Goal: Task Accomplishment & Management: Use online tool/utility

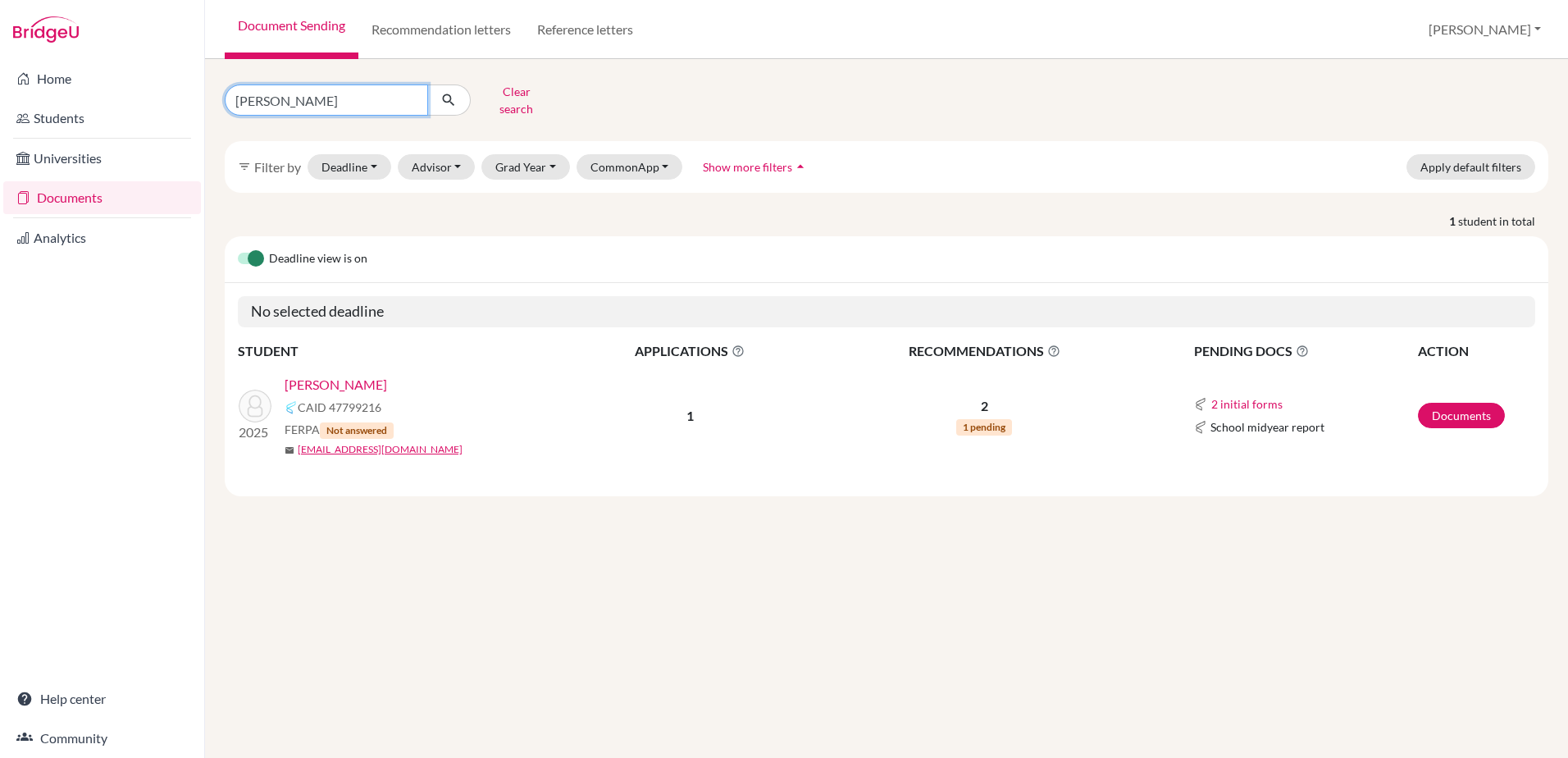
drag, startPoint x: 301, startPoint y: 101, endPoint x: 231, endPoint y: 110, distance: 70.6
click at [231, 110] on div "yadla Clear search filter_list Filter by Deadline - Select a date range Or doub…" at bounding box center [886, 287] width 1323 height 417
click at [82, 198] on link "Documents" at bounding box center [102, 197] width 198 height 33
click at [238, 99] on input "[PERSON_NAME]" at bounding box center [326, 99] width 204 height 31
type input "[PERSON_NAME]"
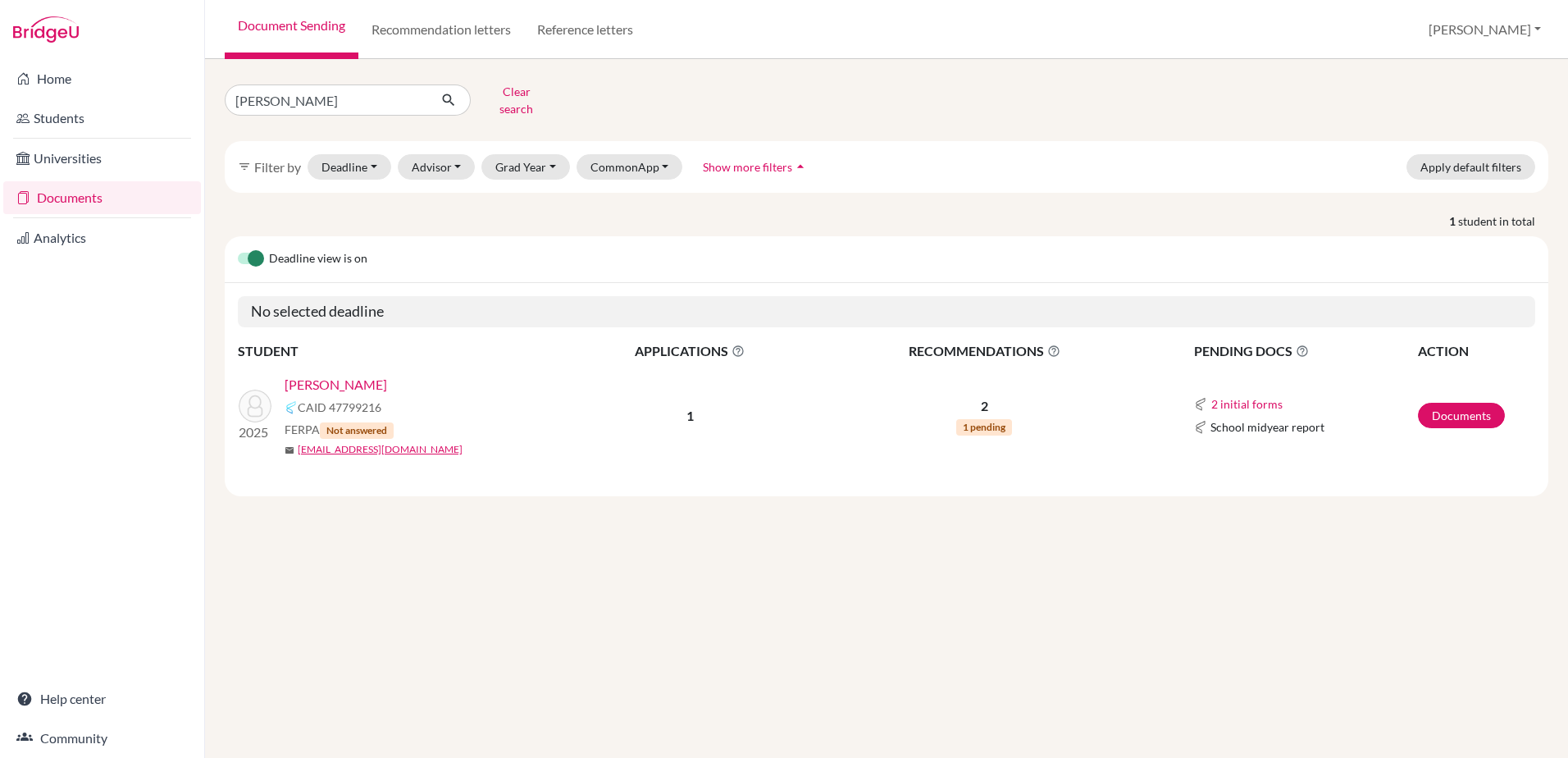
click button "submit" at bounding box center [449, 99] width 43 height 31
click at [405, 381] on link "Arnold, Maximillian (Max)" at bounding box center [392, 385] width 215 height 20
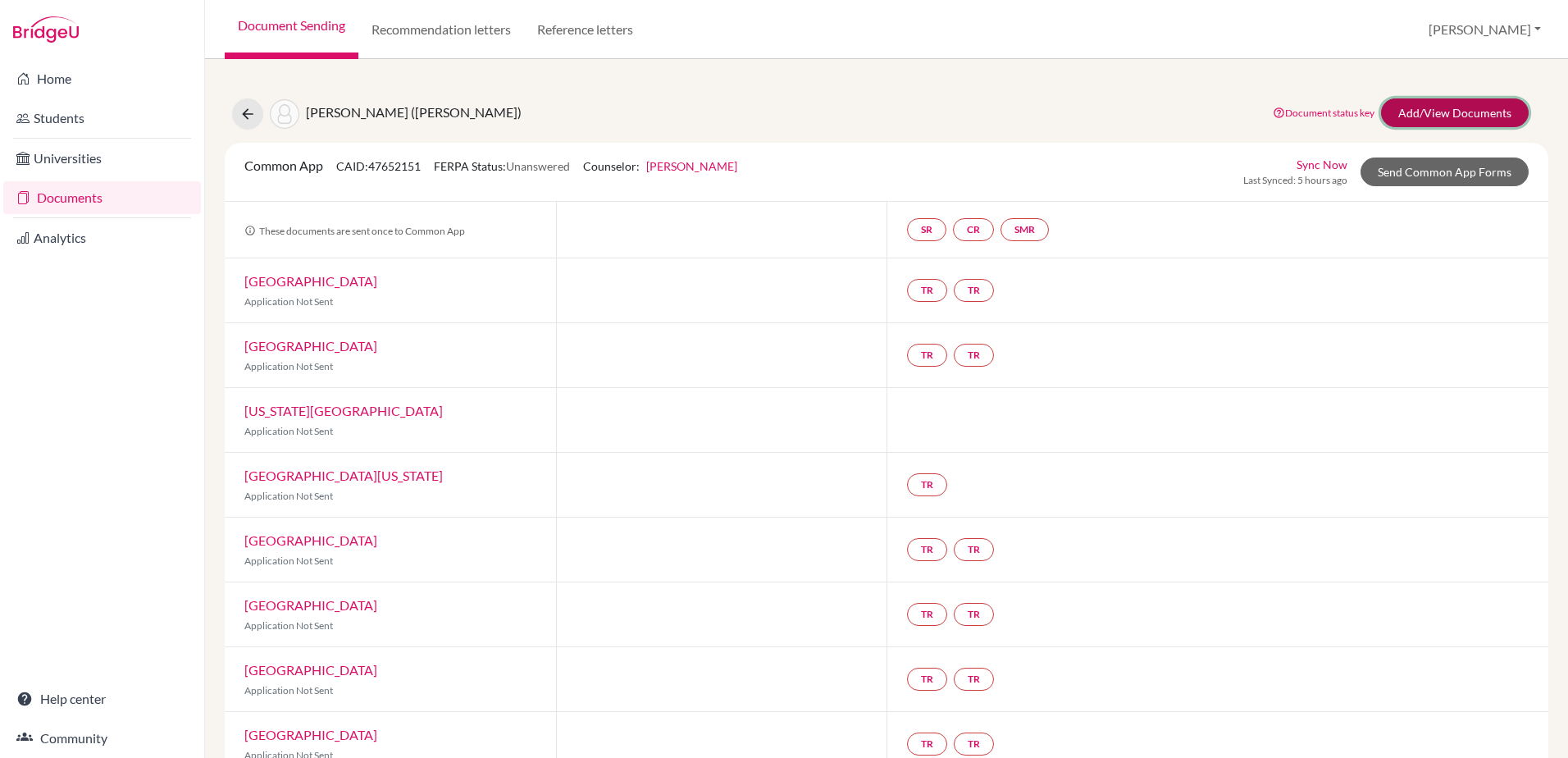
click at [1468, 123] on link "Add/View Documents" at bounding box center [1455, 113] width 148 height 28
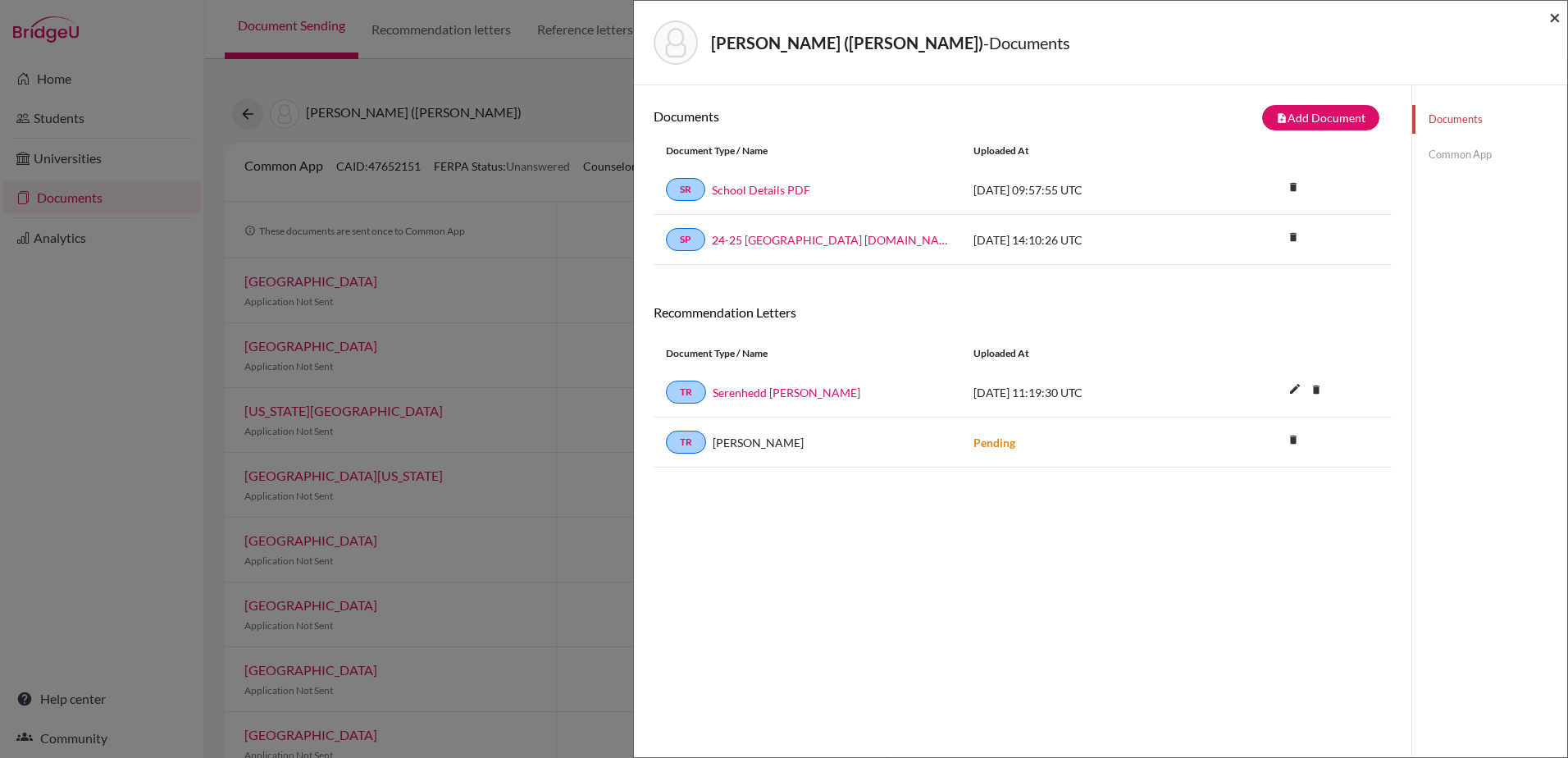
click at [1551, 14] on span "×" at bounding box center [1555, 17] width 12 height 23
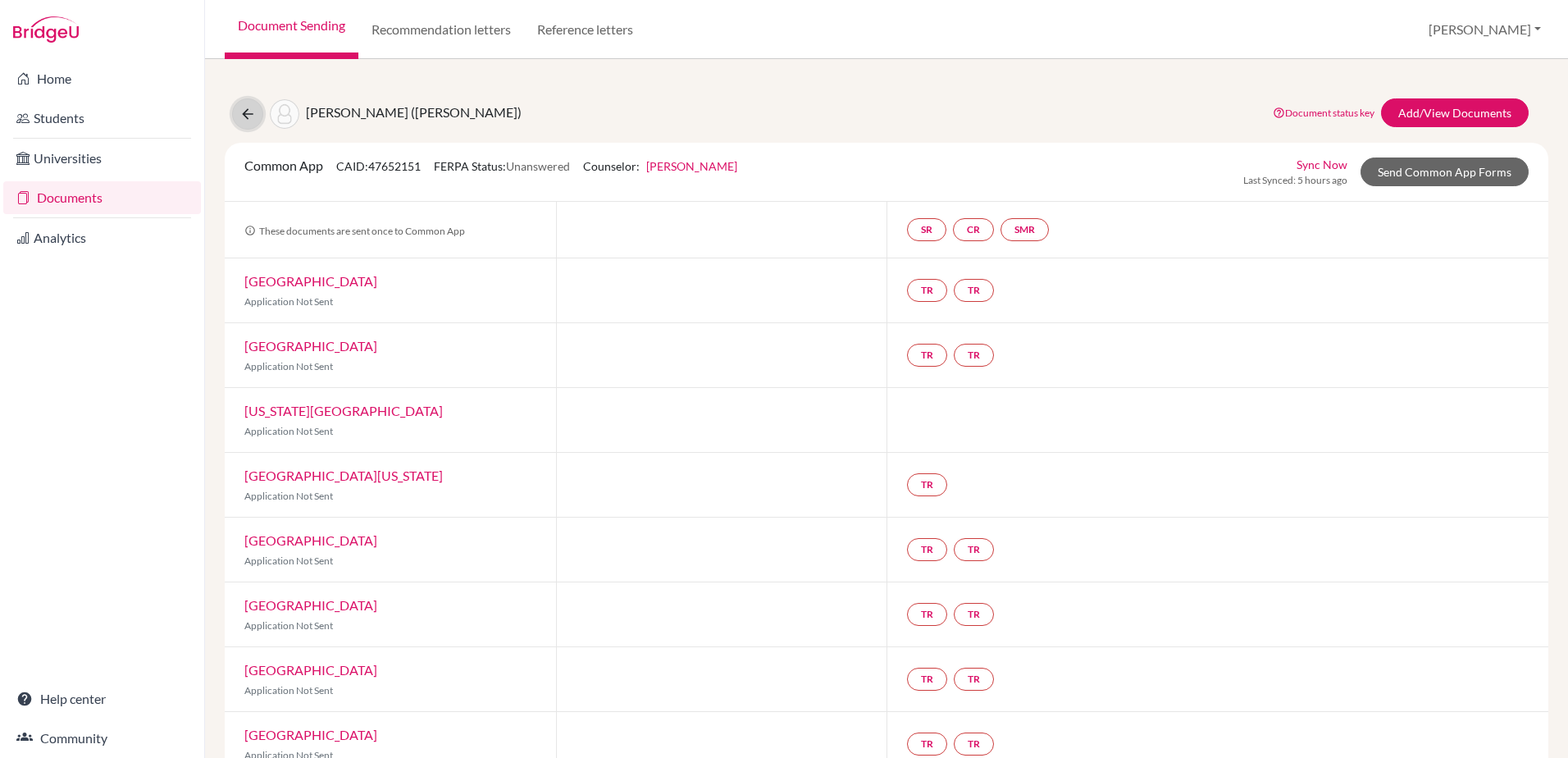
click at [239, 116] on button at bounding box center [247, 114] width 31 height 31
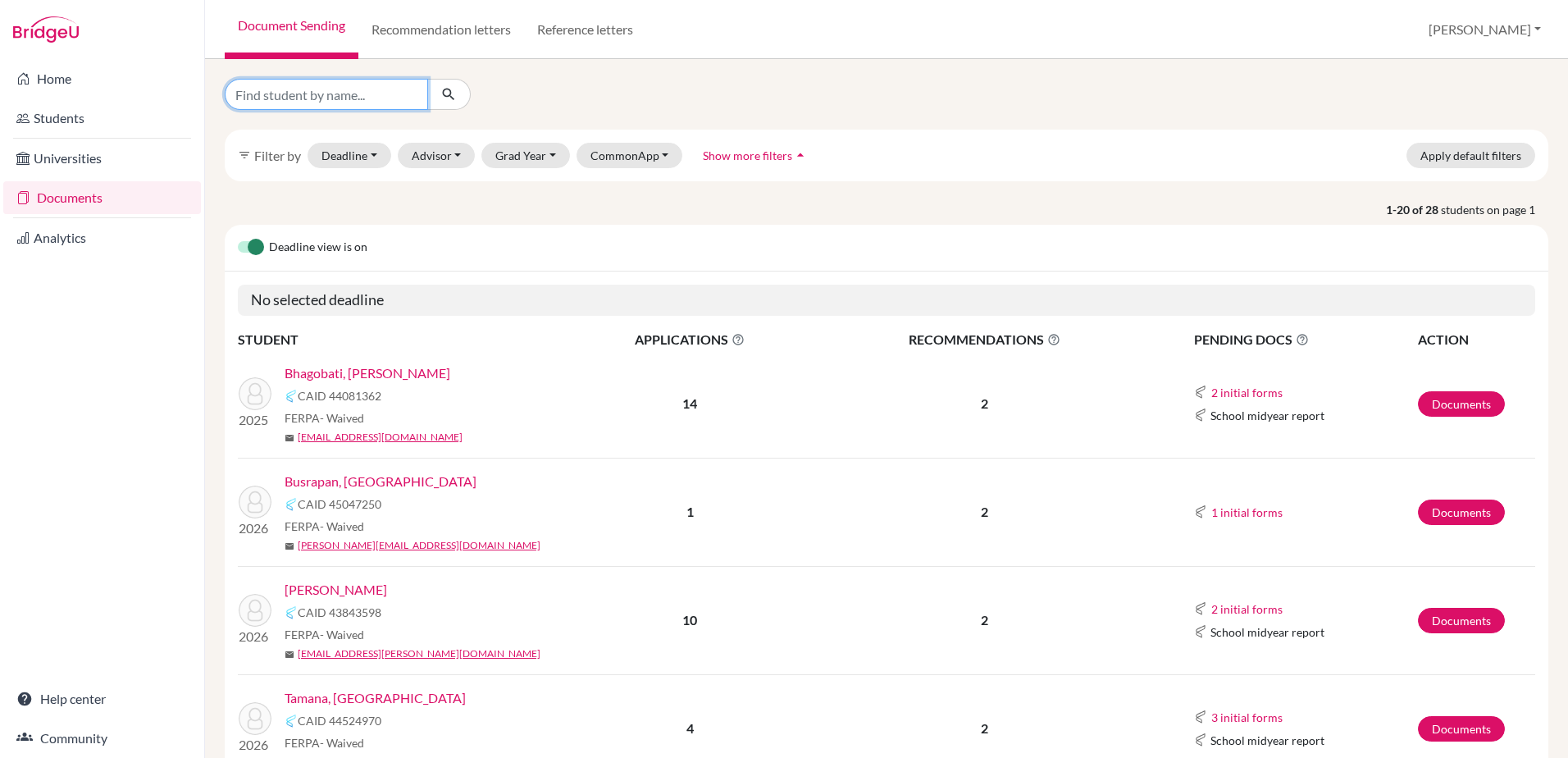
click at [332, 92] on input "Find student by name..." at bounding box center [326, 93] width 204 height 31
type input "bhago"
click button "submit" at bounding box center [449, 93] width 43 height 31
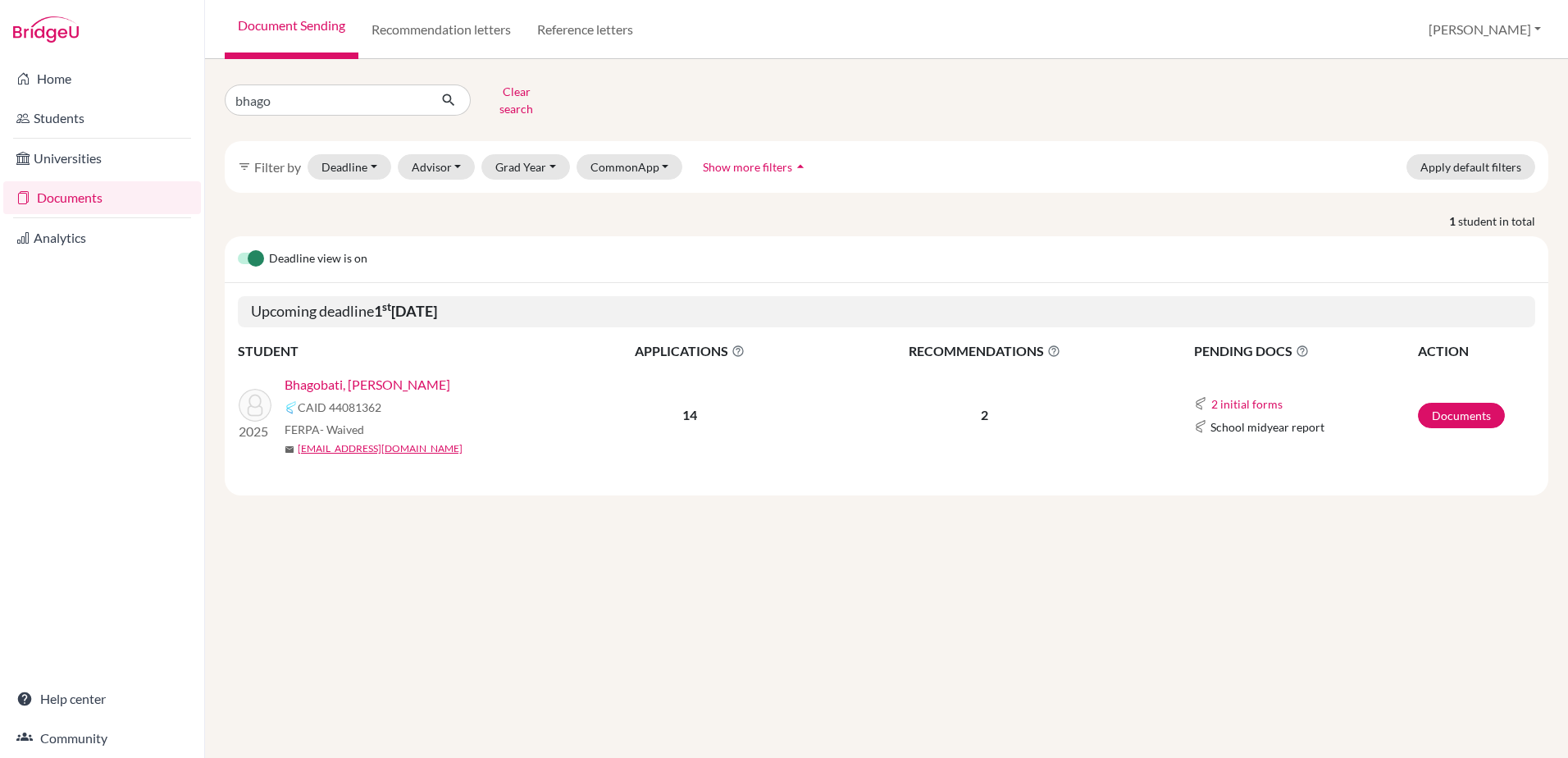
click at [358, 375] on link "Bhagobati, Henry" at bounding box center [367, 385] width 166 height 20
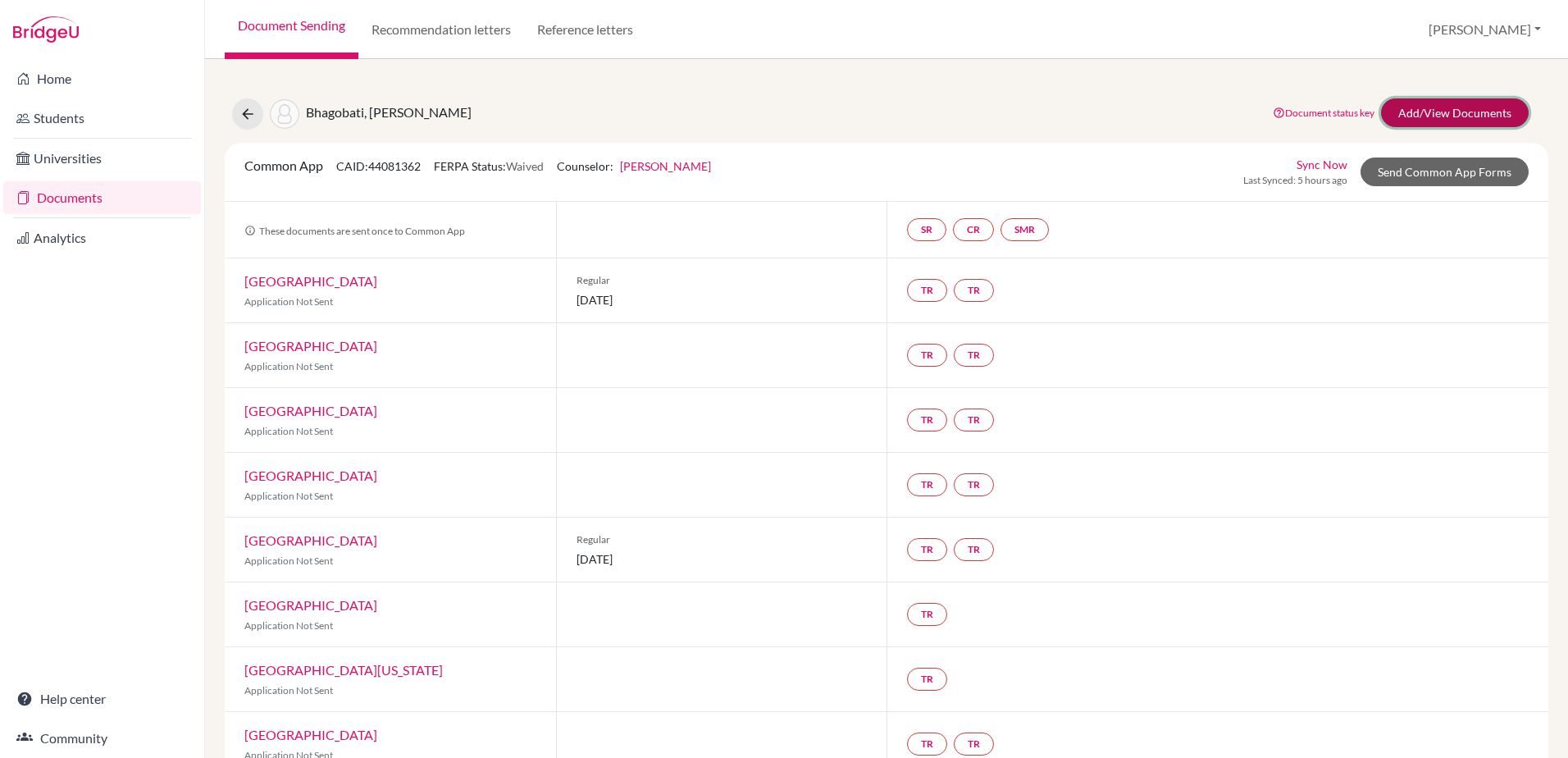
click at [1424, 115] on link "Add/View Documents" at bounding box center [1455, 113] width 148 height 28
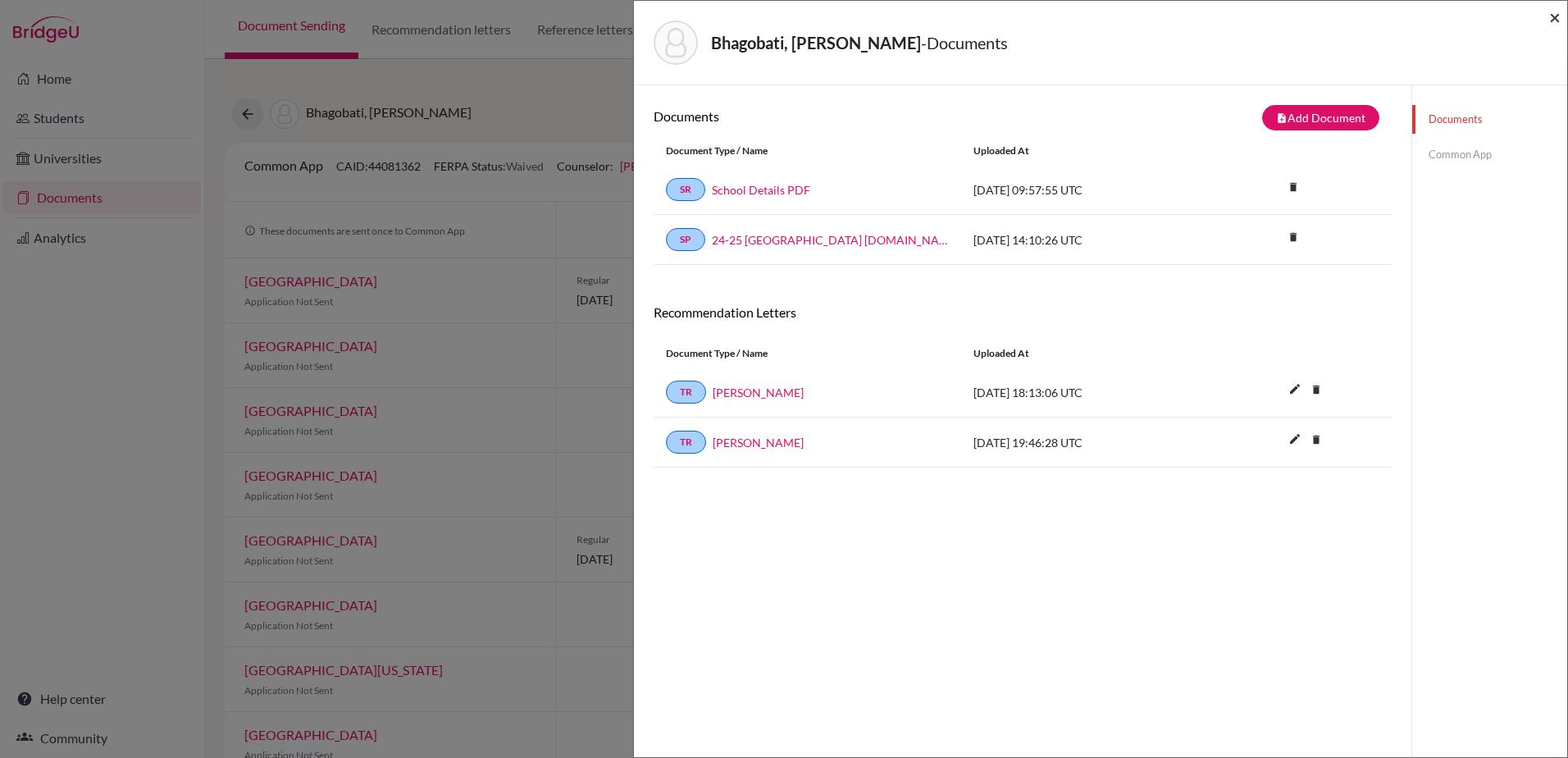
drag, startPoint x: 1554, startPoint y: 22, endPoint x: 1505, endPoint y: 13, distance: 49.8
click at [1554, 22] on span "×" at bounding box center [1555, 17] width 12 height 23
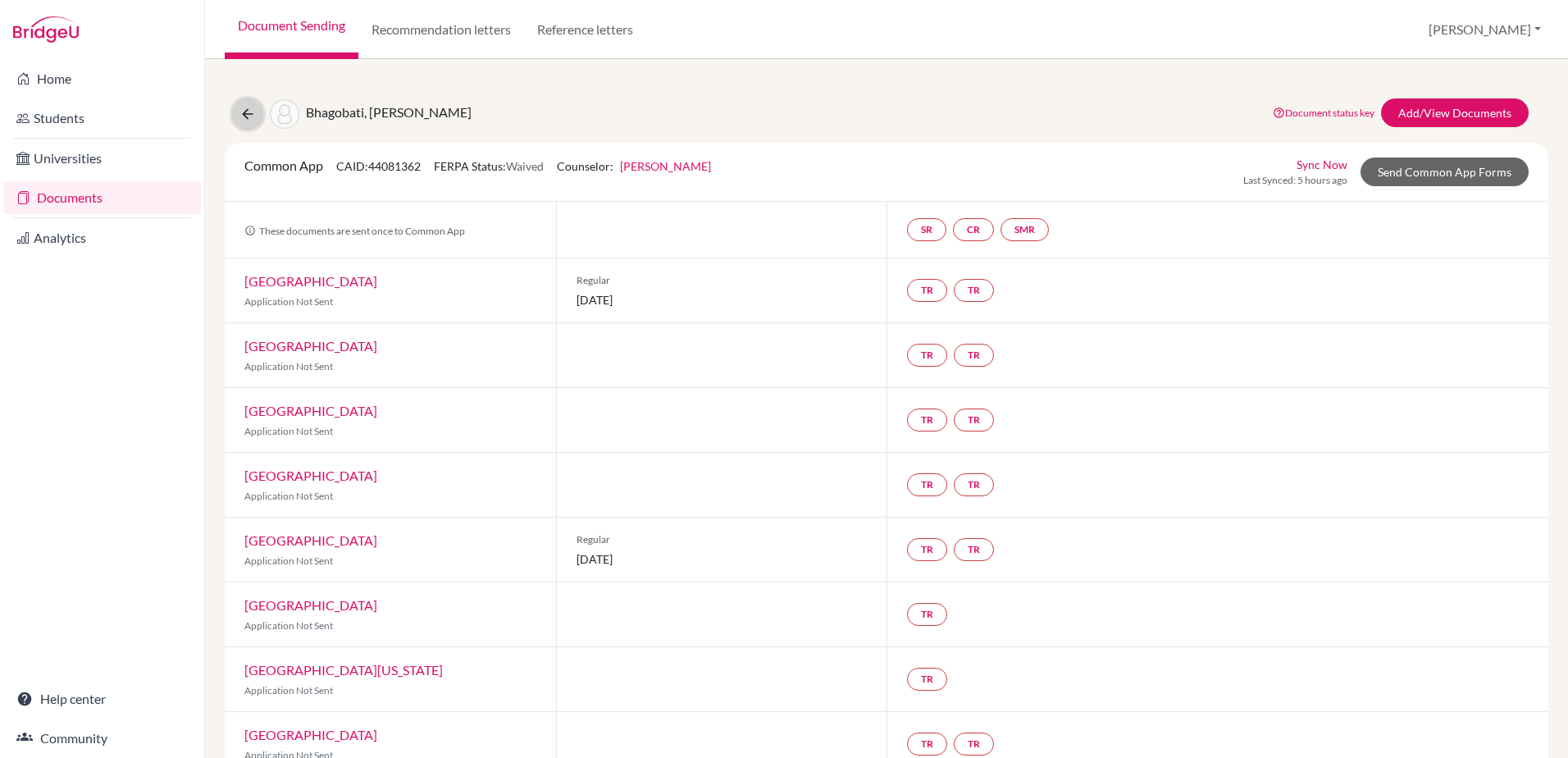
click at [245, 109] on icon at bounding box center [248, 114] width 17 height 17
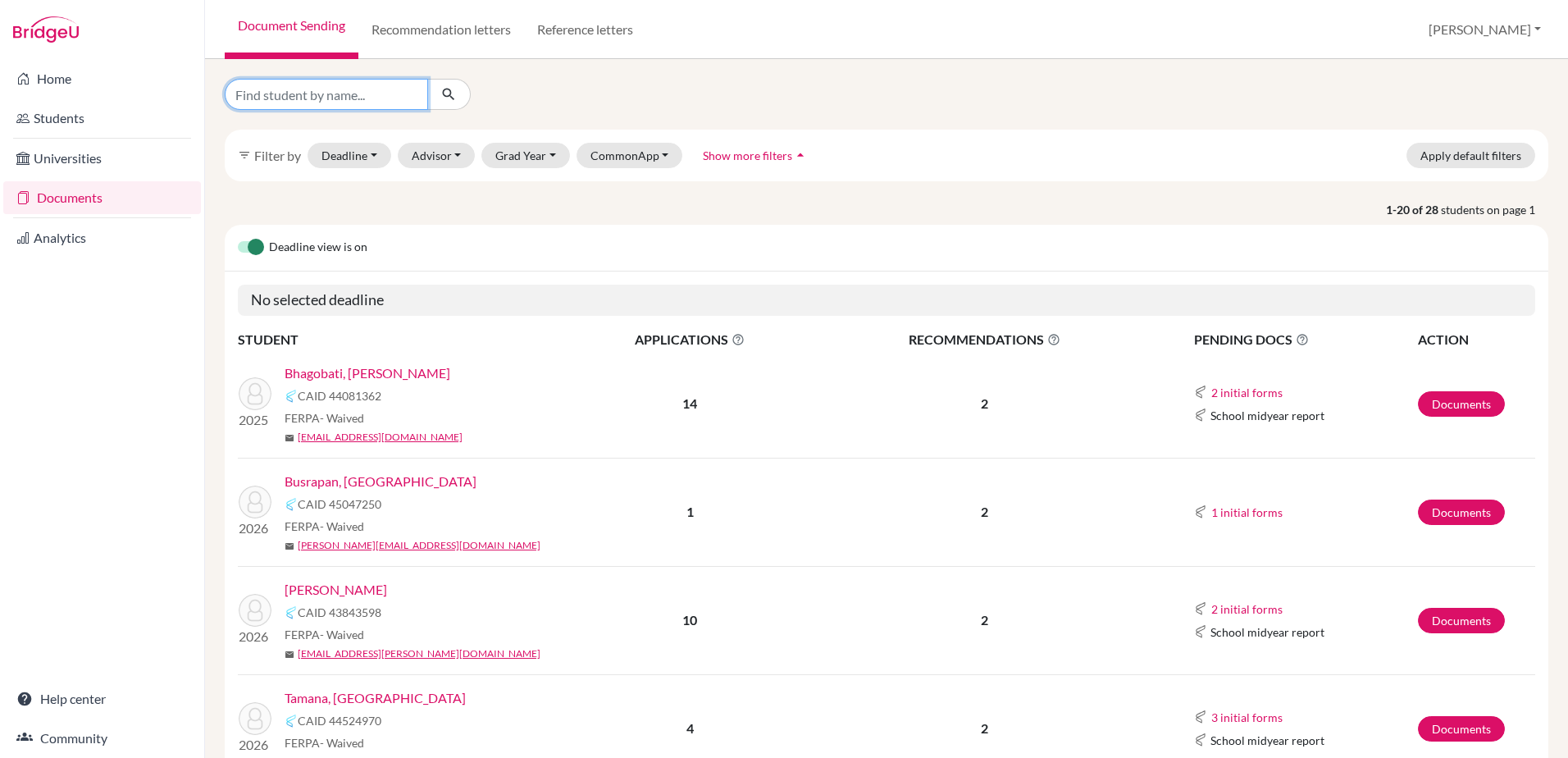
click at [340, 97] on input "Find student by name..." at bounding box center [326, 93] width 204 height 31
type input "boon-"
click button "submit" at bounding box center [449, 93] width 43 height 31
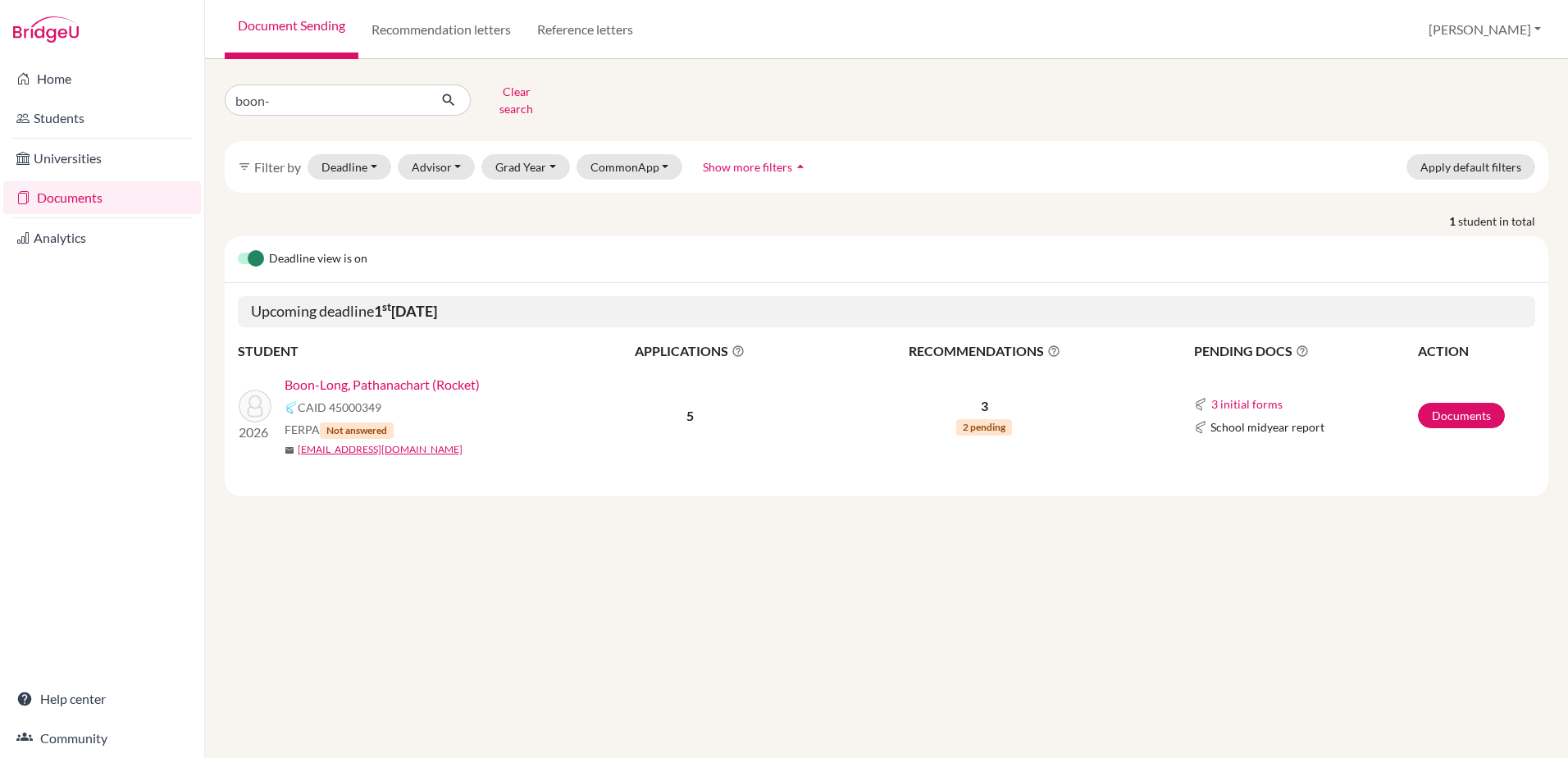
click at [439, 378] on link "Boon-Long, Pathanachart (Rocket)" at bounding box center [382, 385] width 195 height 20
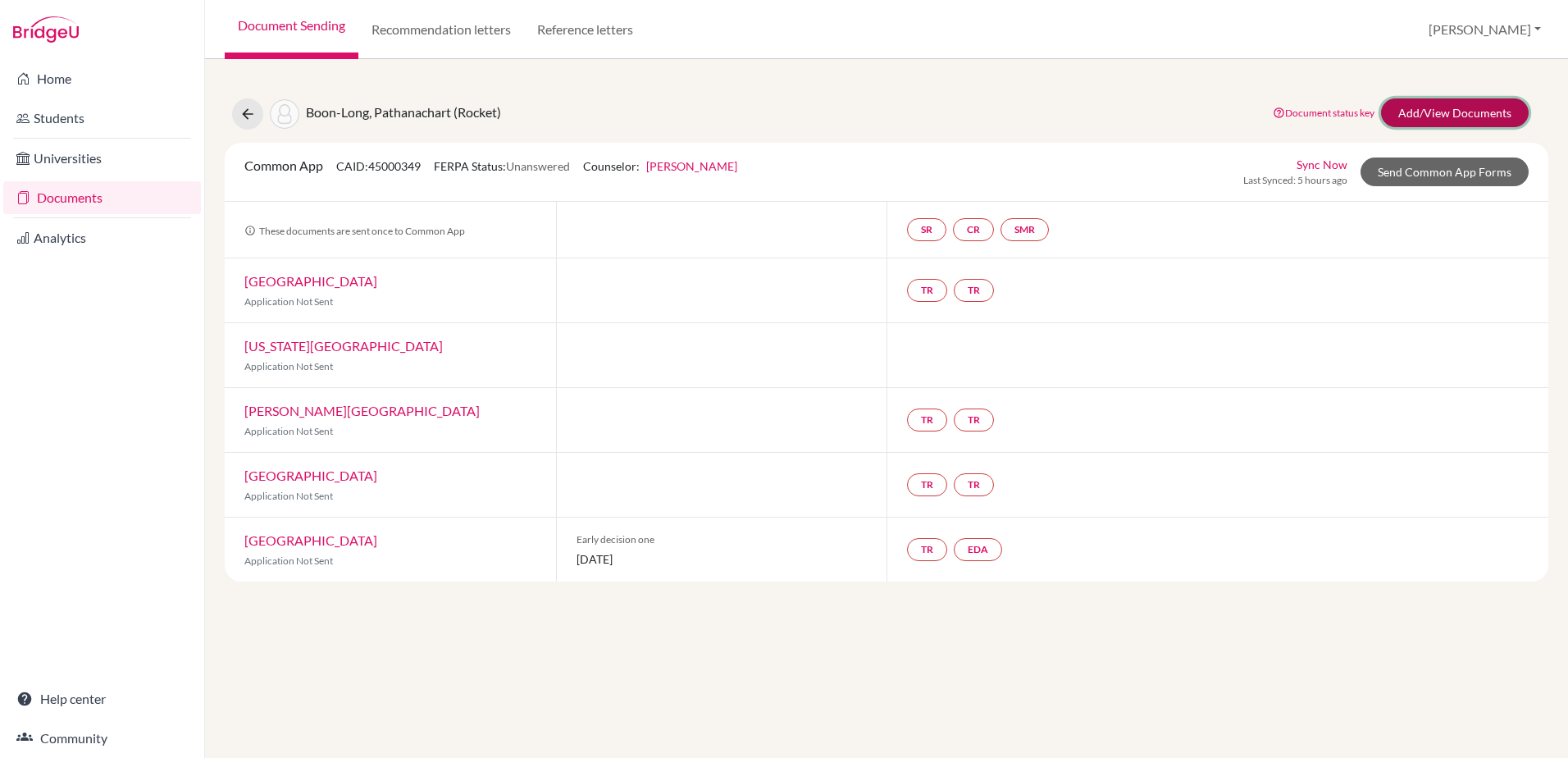
click at [1423, 109] on link "Add/View Documents" at bounding box center [1455, 113] width 148 height 28
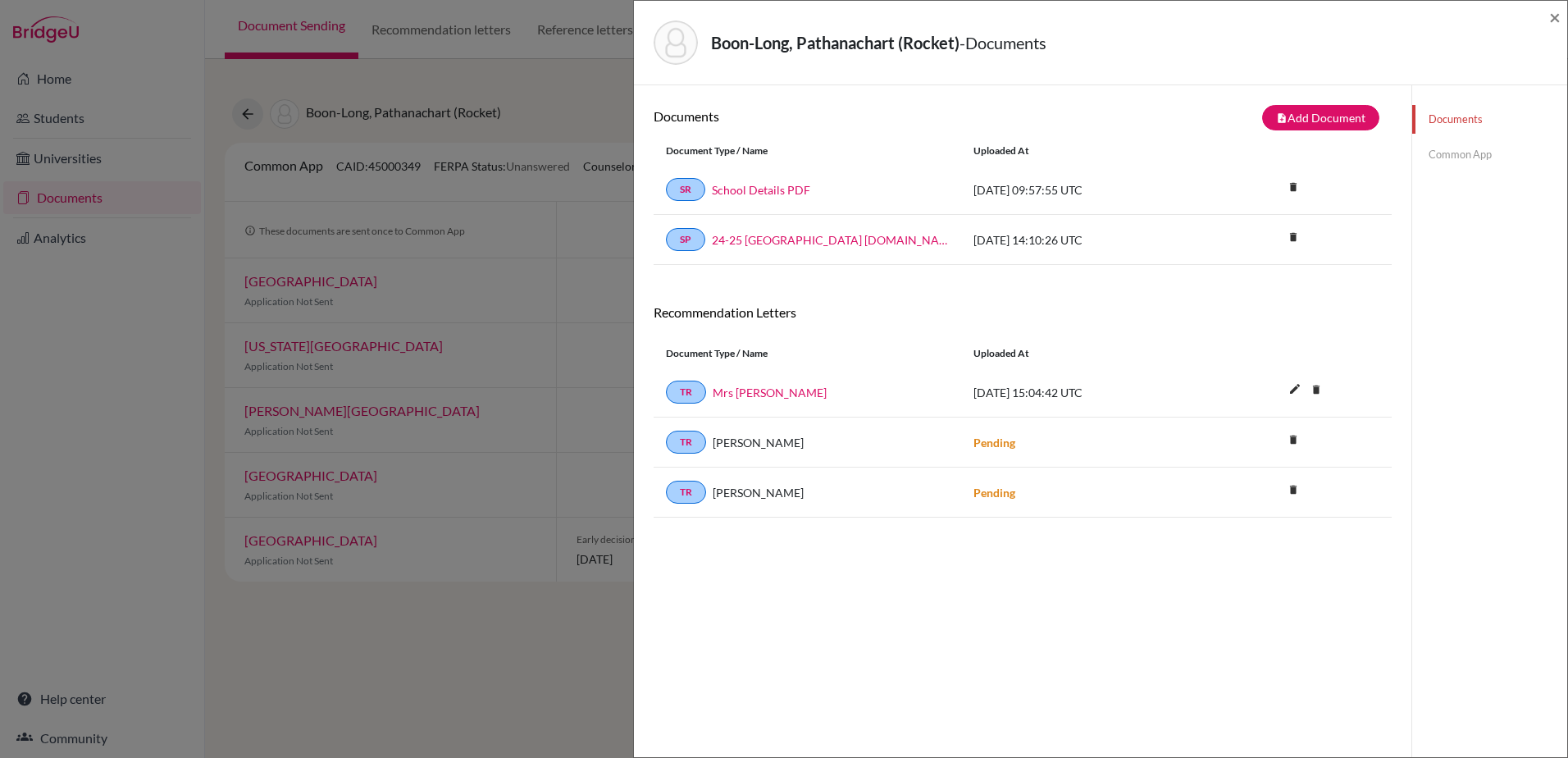
click at [603, 125] on div "Boon-Long, Pathanachart (Rocket) - Documents × Documents note_add Add Document …" at bounding box center [784, 379] width 1568 height 758
click at [1556, 10] on span "×" at bounding box center [1555, 17] width 12 height 23
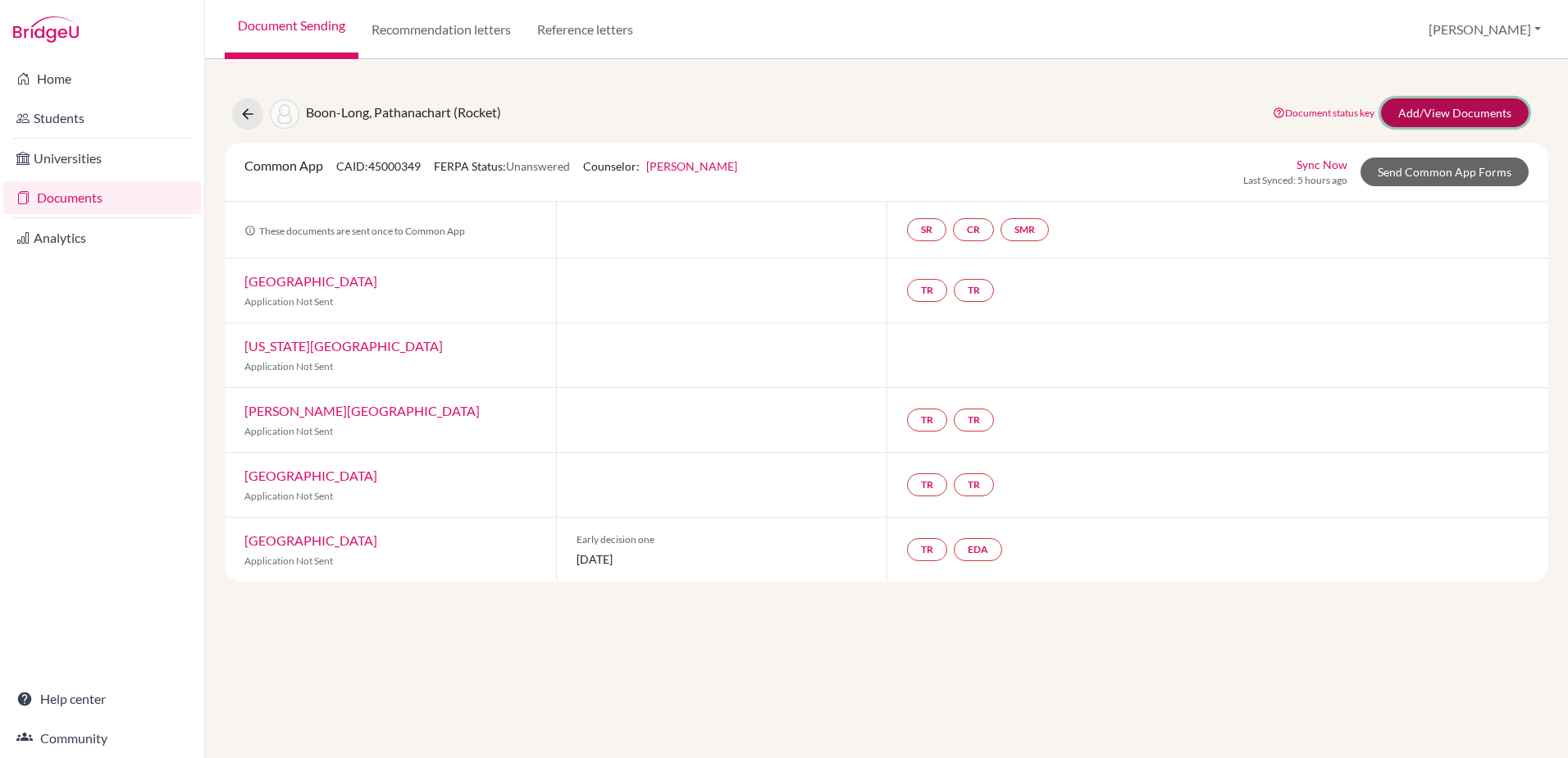
click at [1424, 109] on link "Add/View Documents" at bounding box center [1455, 113] width 148 height 28
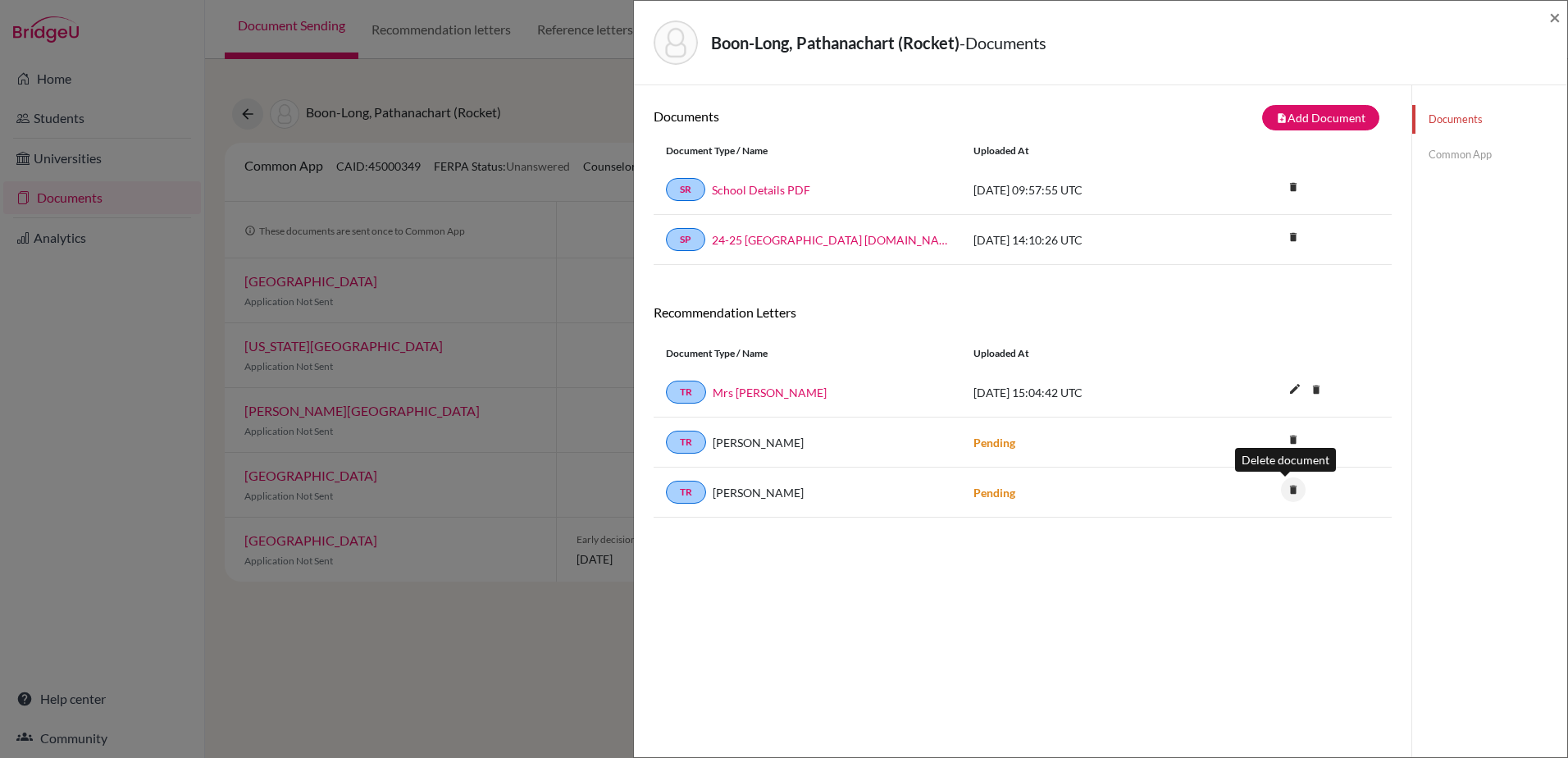
click at [1288, 493] on icon "delete" at bounding box center [1293, 489] width 24 height 24
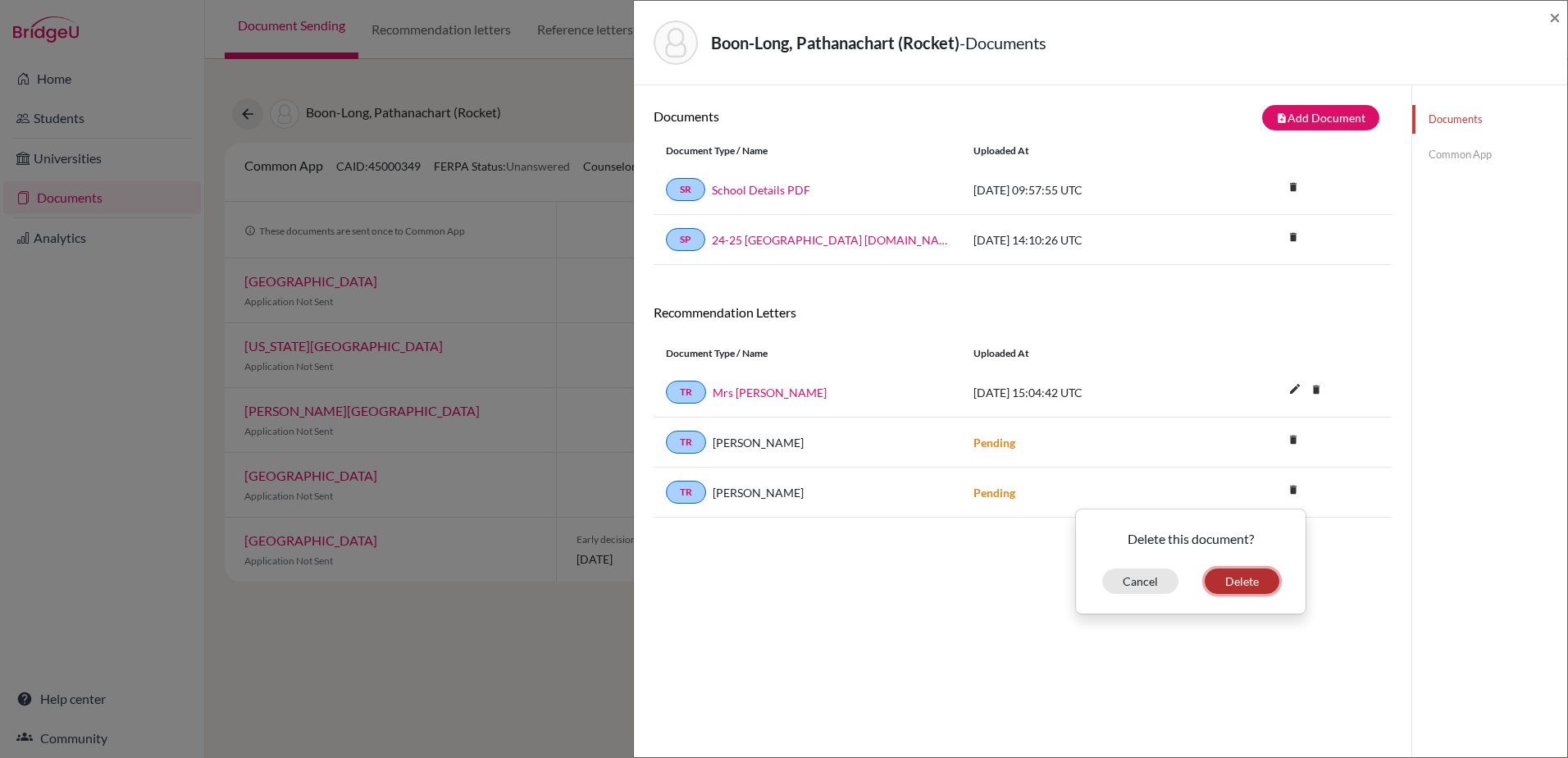
click at [1213, 587] on button "Delete" at bounding box center [1242, 581] width 74 height 25
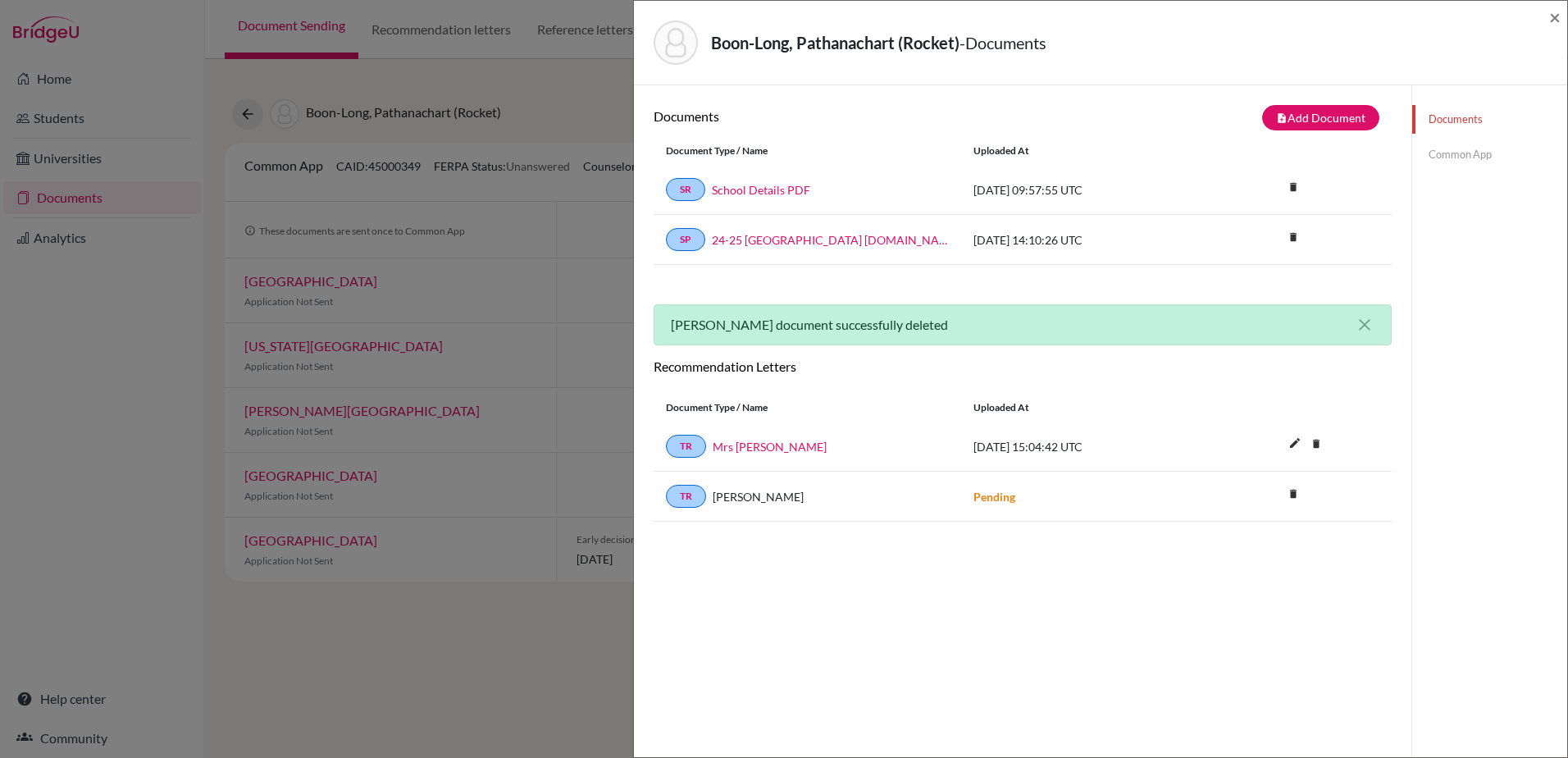
click at [1560, 17] on div "Boon-Long, Pathanachart (Rocket) - Documents ×" at bounding box center [1101, 43] width 933 height 84
click at [1557, 16] on span "×" at bounding box center [1555, 17] width 12 height 23
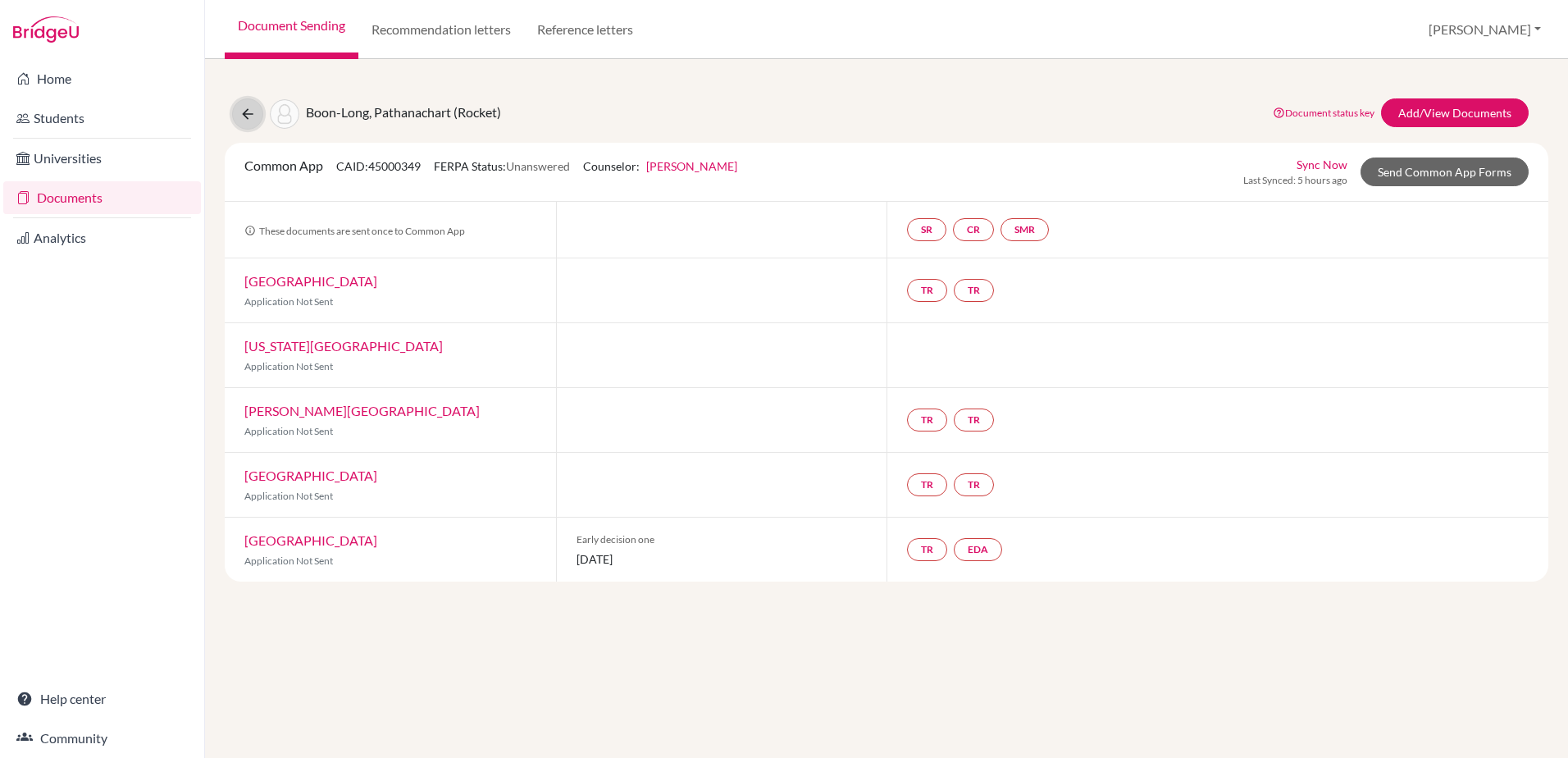
click at [254, 118] on icon at bounding box center [248, 114] width 17 height 17
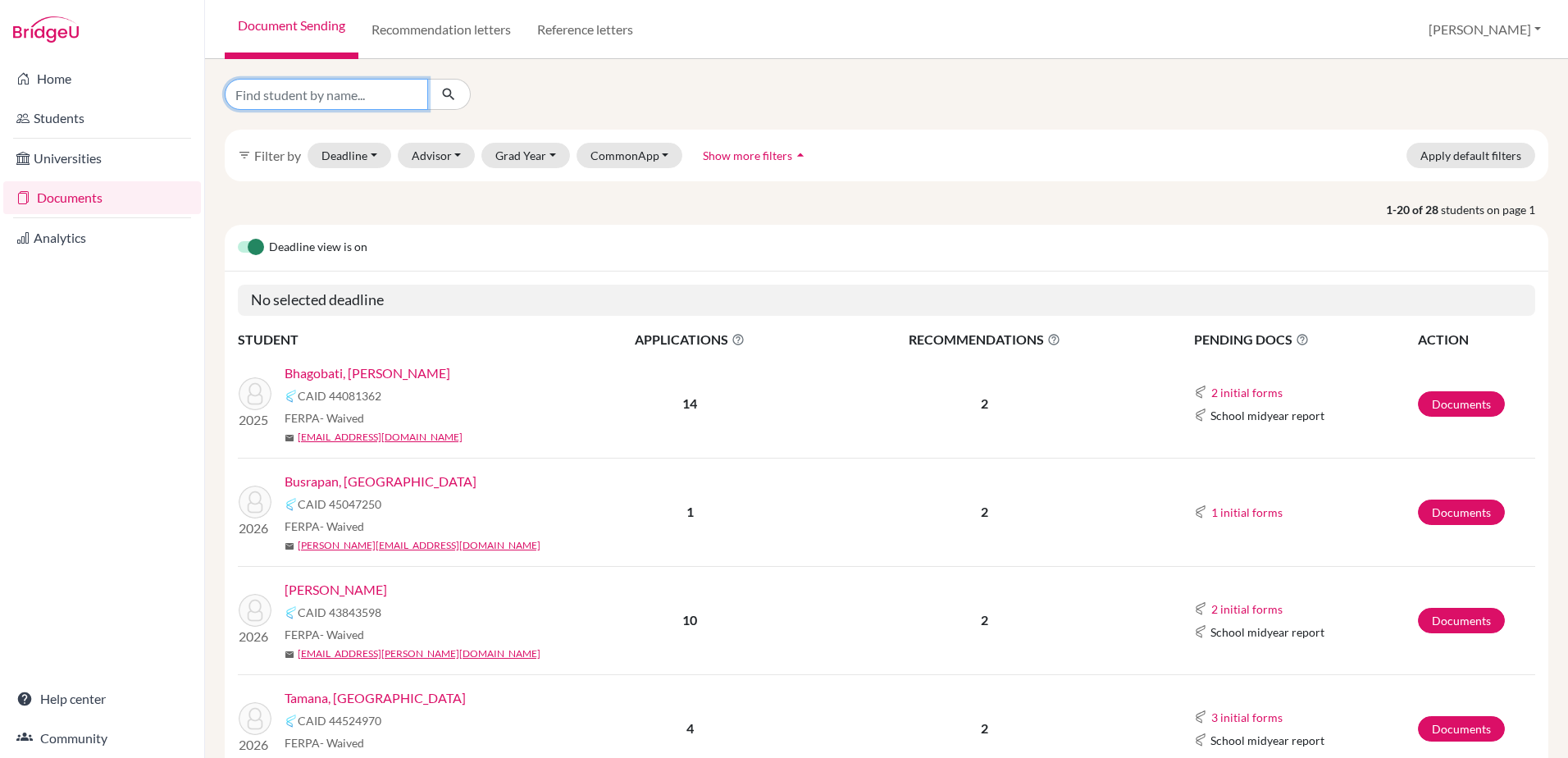
click at [243, 104] on input "Find student by name..." at bounding box center [326, 93] width 204 height 31
type input "chian"
click button "submit" at bounding box center [449, 93] width 43 height 31
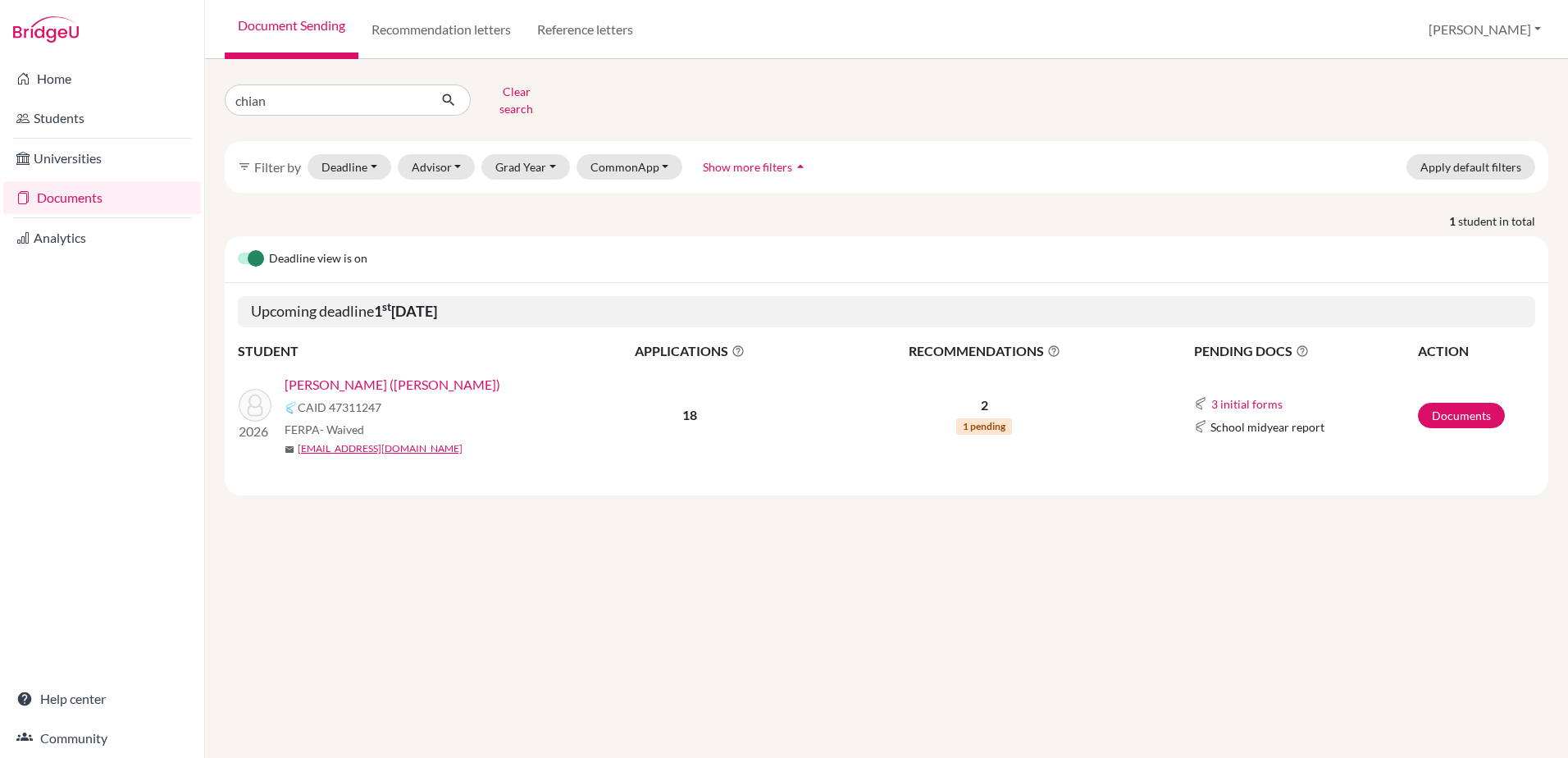
click at [372, 378] on link "[PERSON_NAME] ([PERSON_NAME])" at bounding box center [392, 385] width 215 height 20
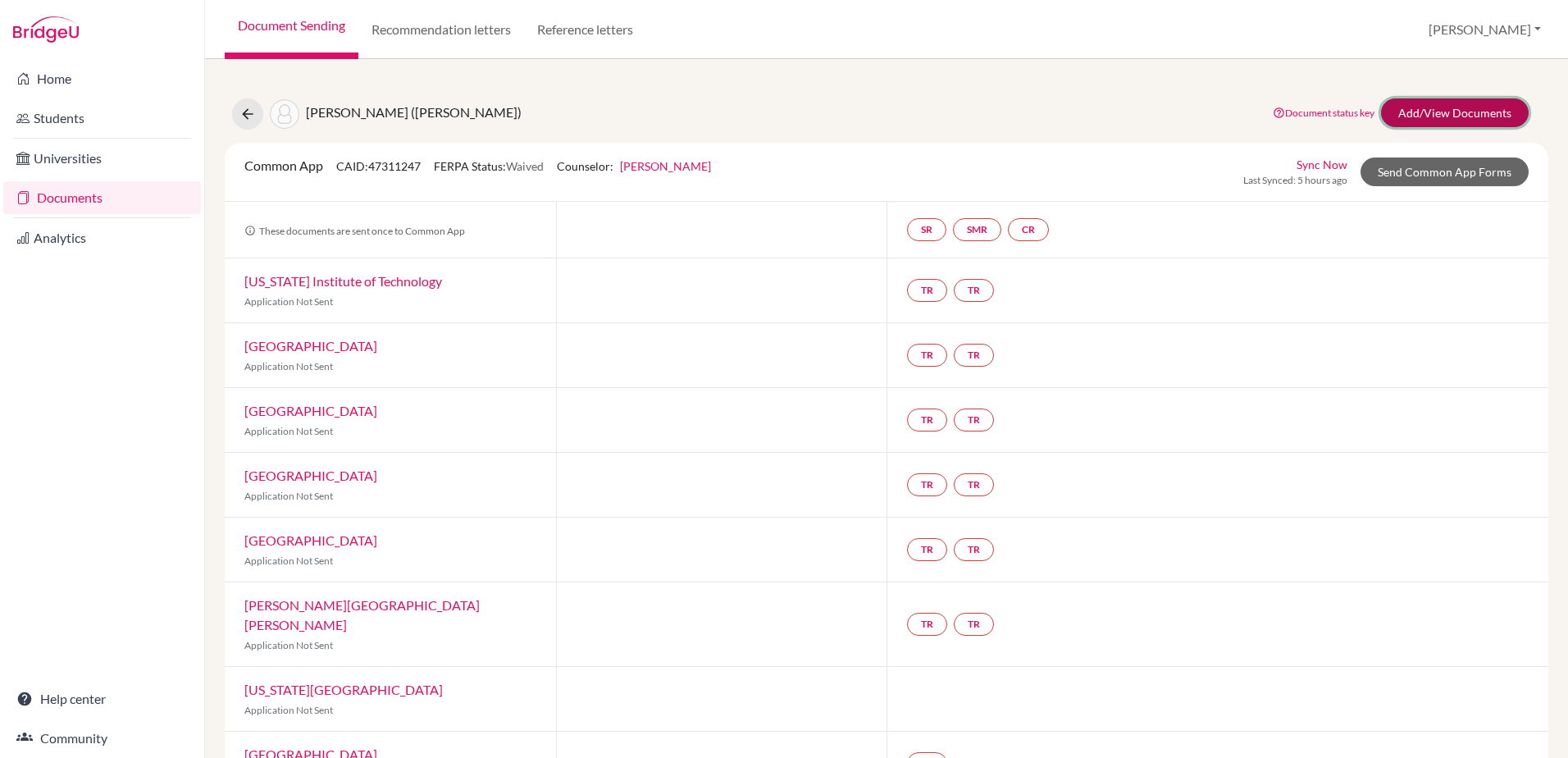
click at [1424, 107] on link "Add/View Documents" at bounding box center [1455, 113] width 148 height 28
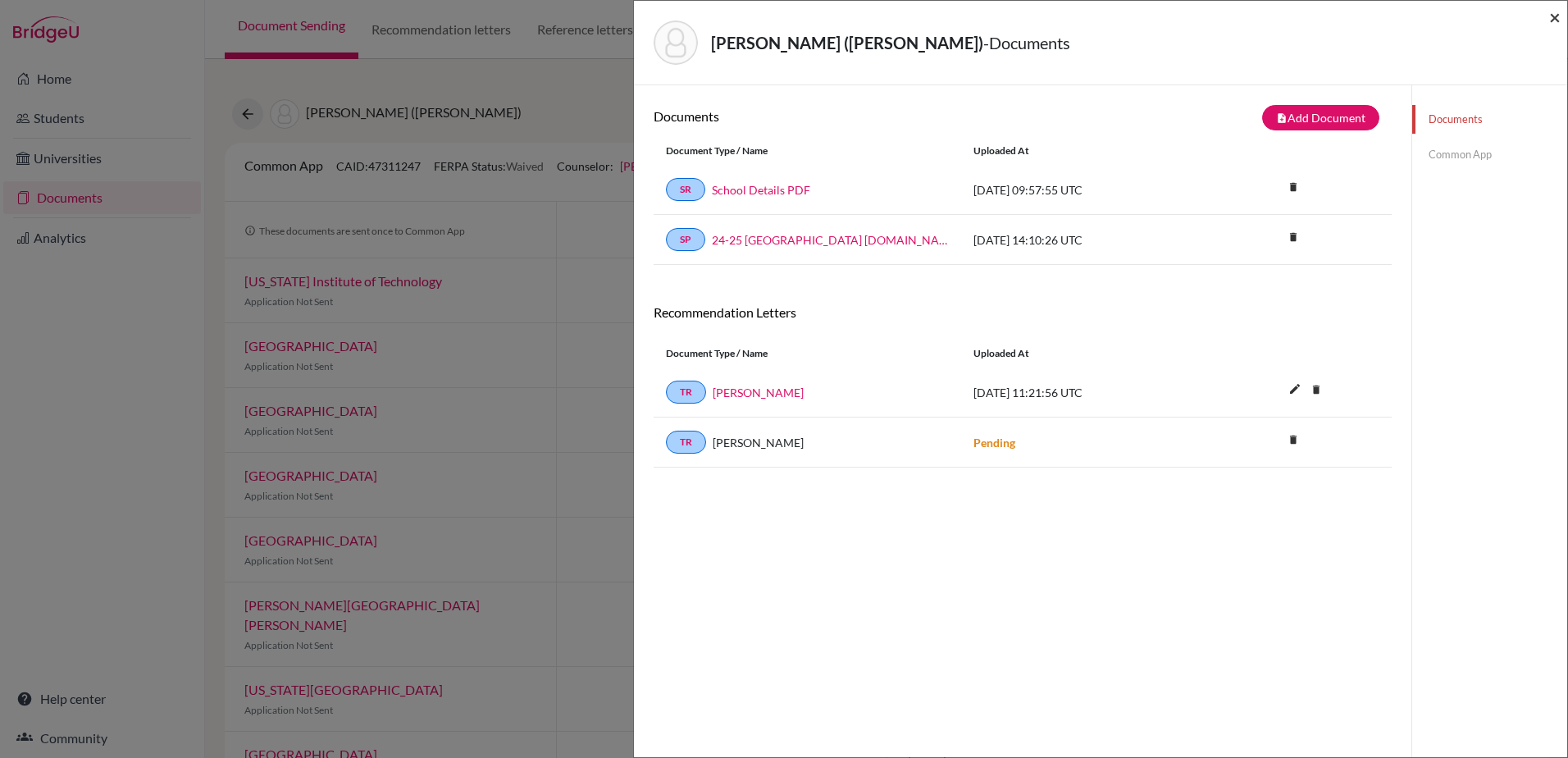
click at [1550, 18] on span "×" at bounding box center [1555, 17] width 12 height 23
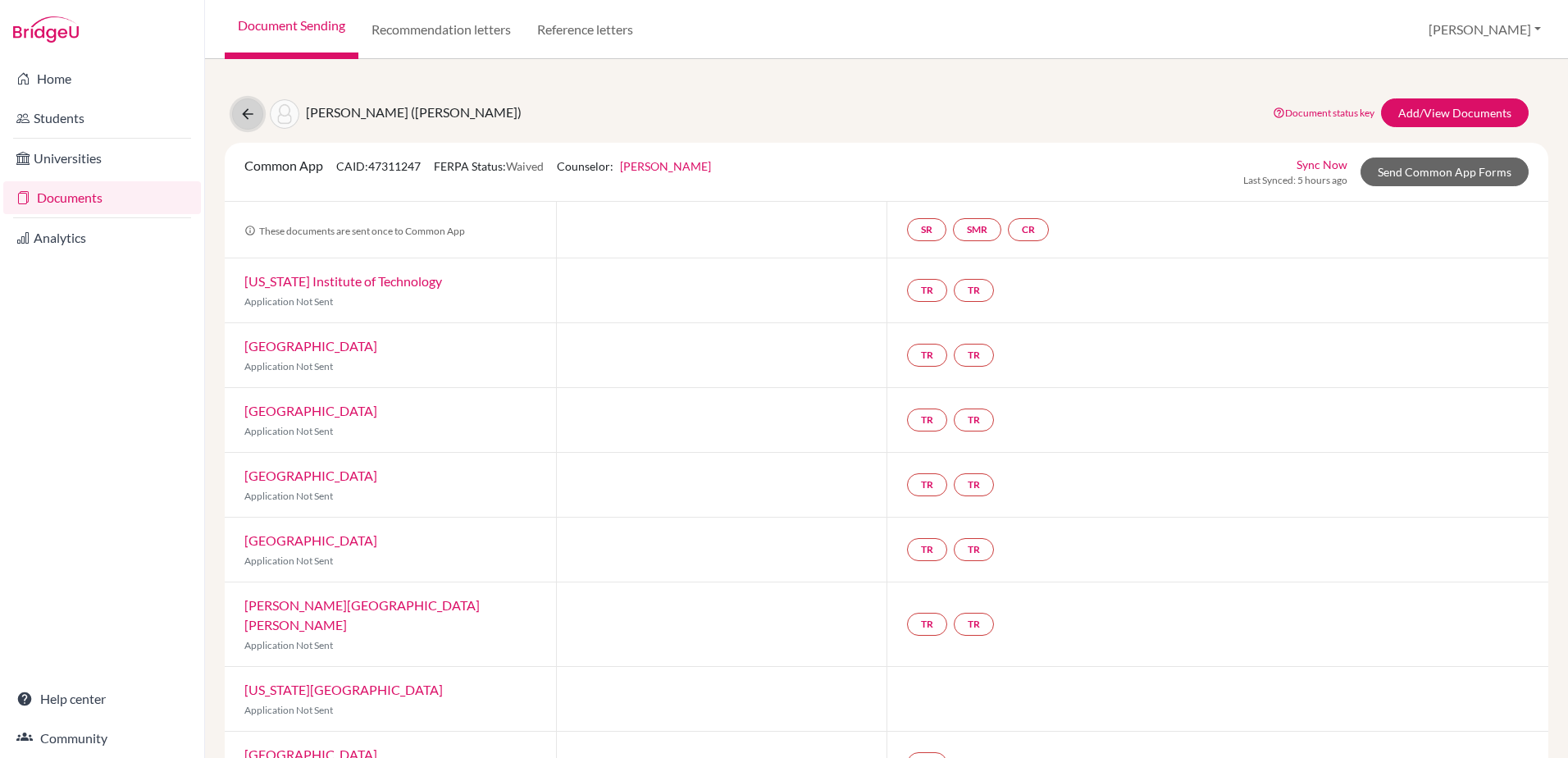
click at [240, 115] on icon at bounding box center [248, 114] width 17 height 17
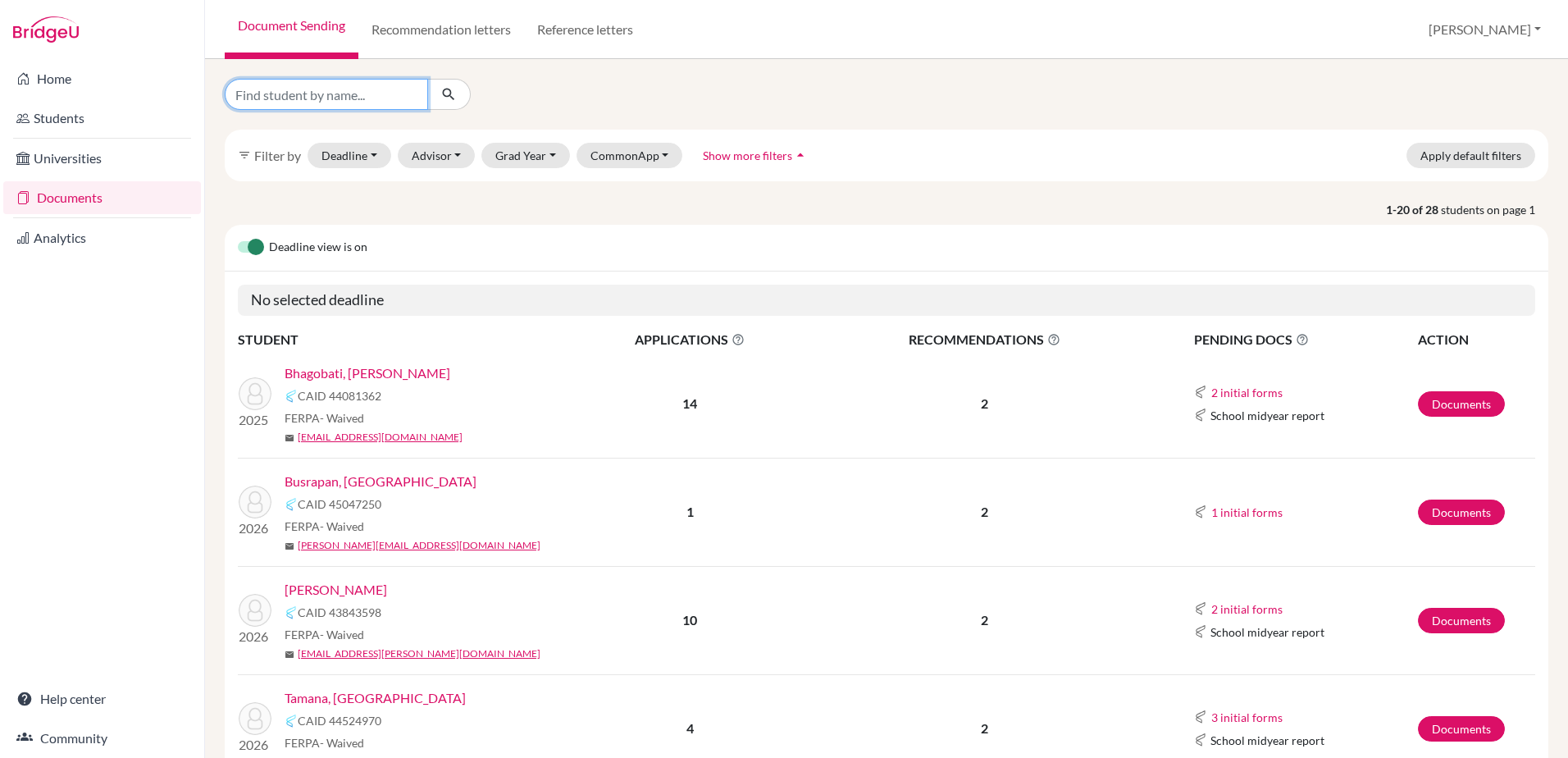
click at [308, 101] on input "Find student by name..." at bounding box center [326, 93] width 204 height 31
type input "craft"
click button "submit" at bounding box center [449, 93] width 43 height 31
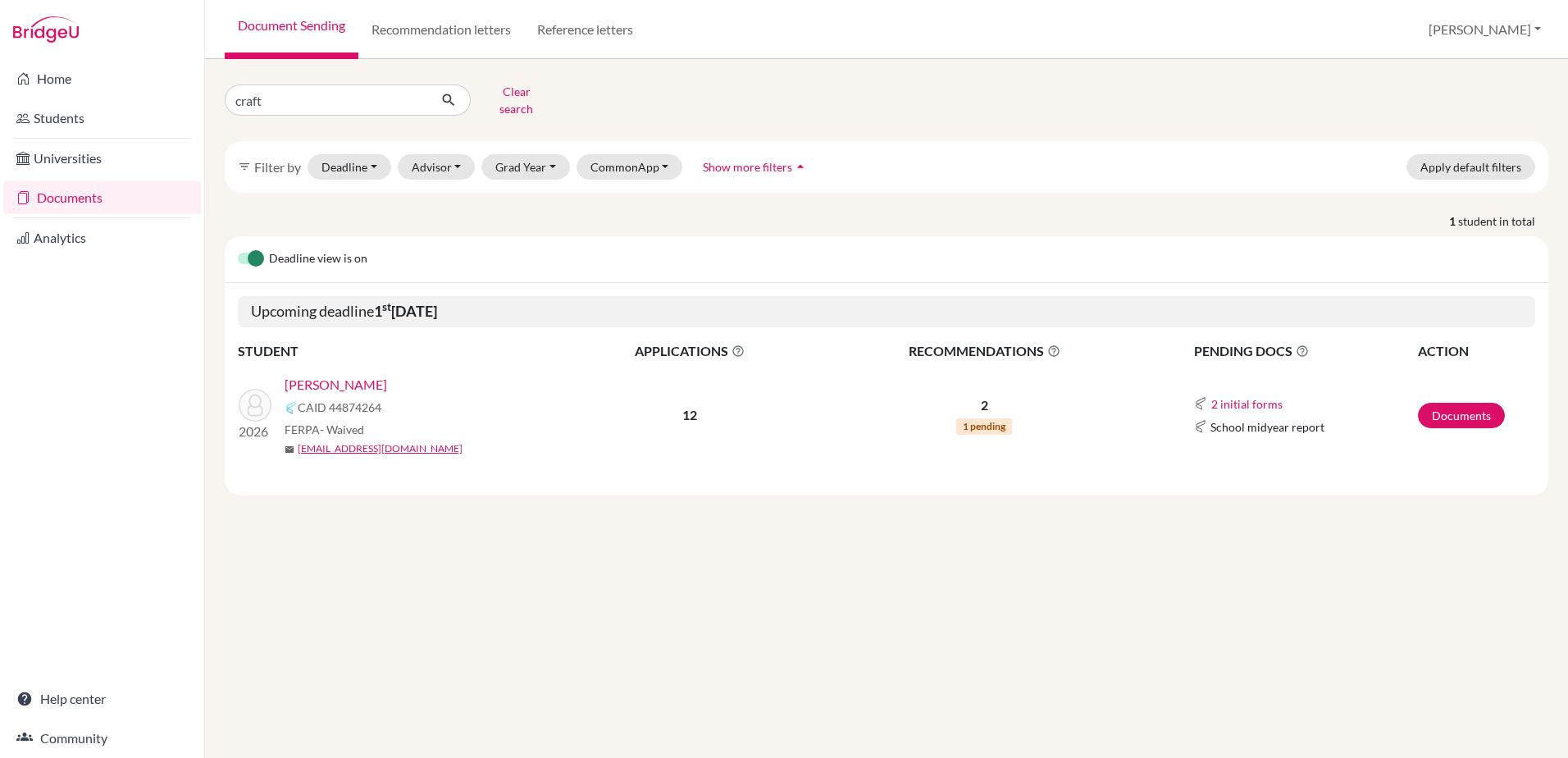
click at [302, 375] on link "Craft, Robert" at bounding box center [335, 385] width 103 height 20
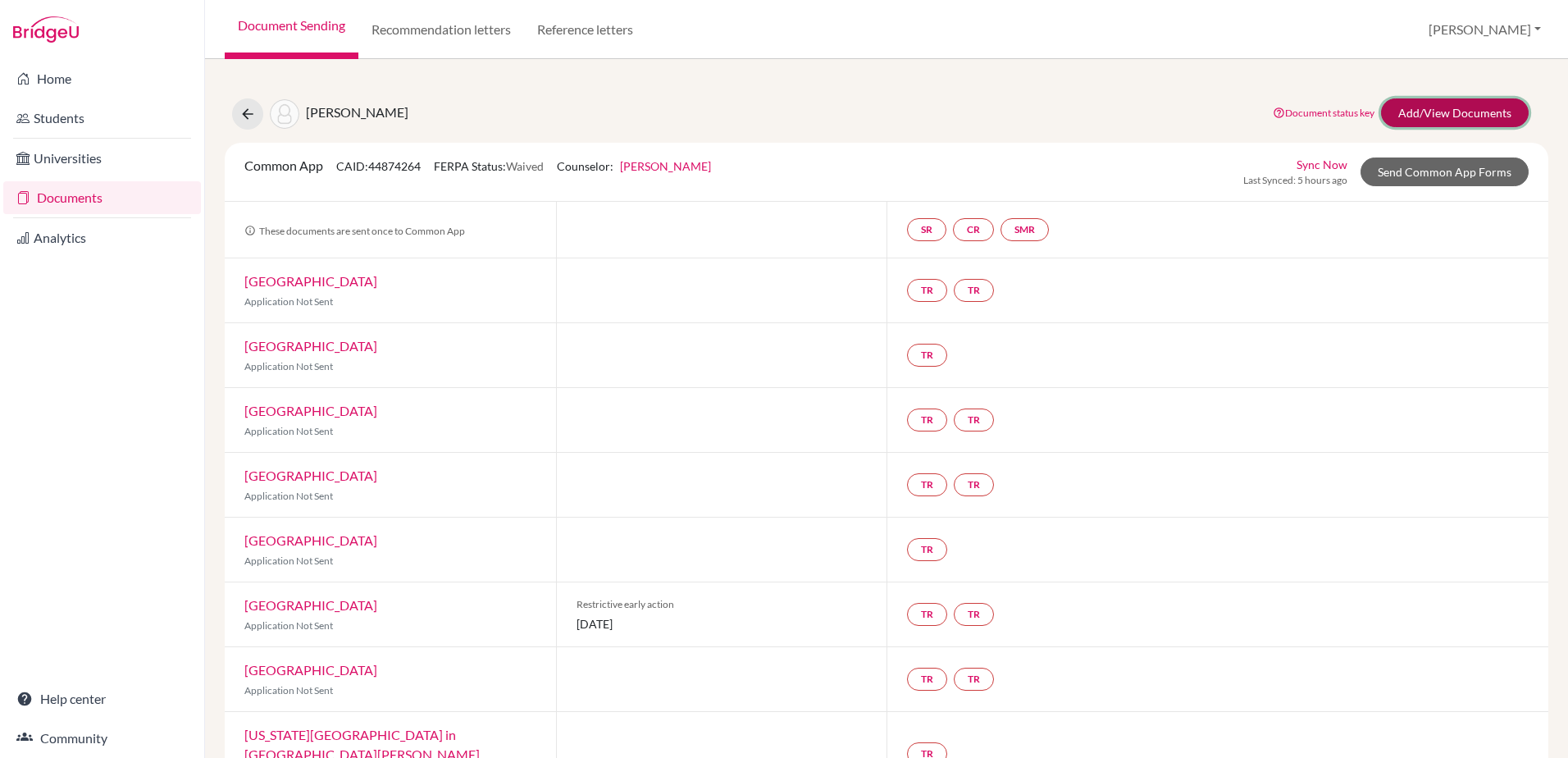
click at [1465, 112] on link "Add/View Documents" at bounding box center [1455, 113] width 148 height 28
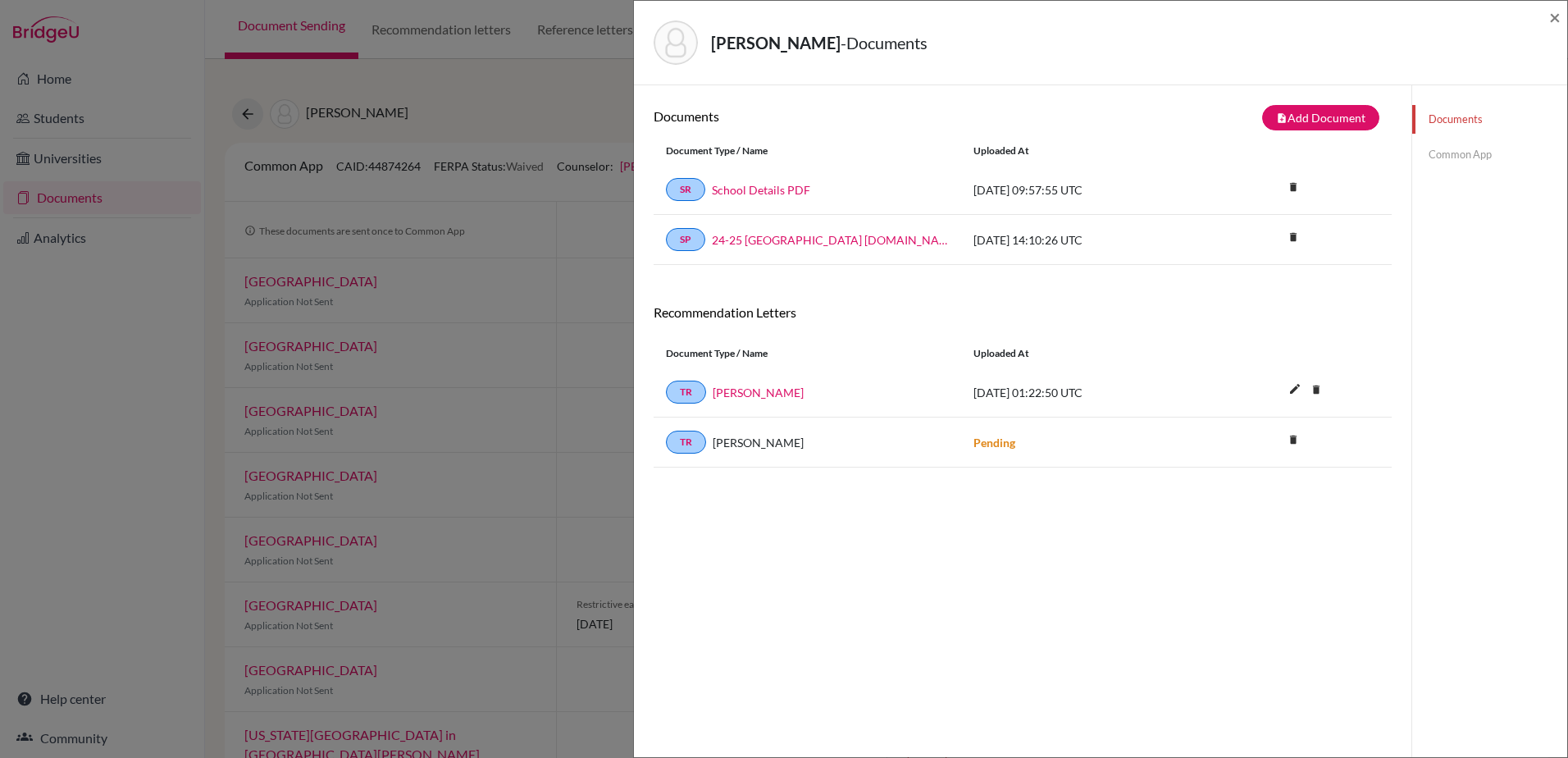
click at [1565, 13] on div "Craft, Robert - Documents ×" at bounding box center [1101, 43] width 933 height 84
click at [1555, 17] on span "×" at bounding box center [1555, 17] width 12 height 23
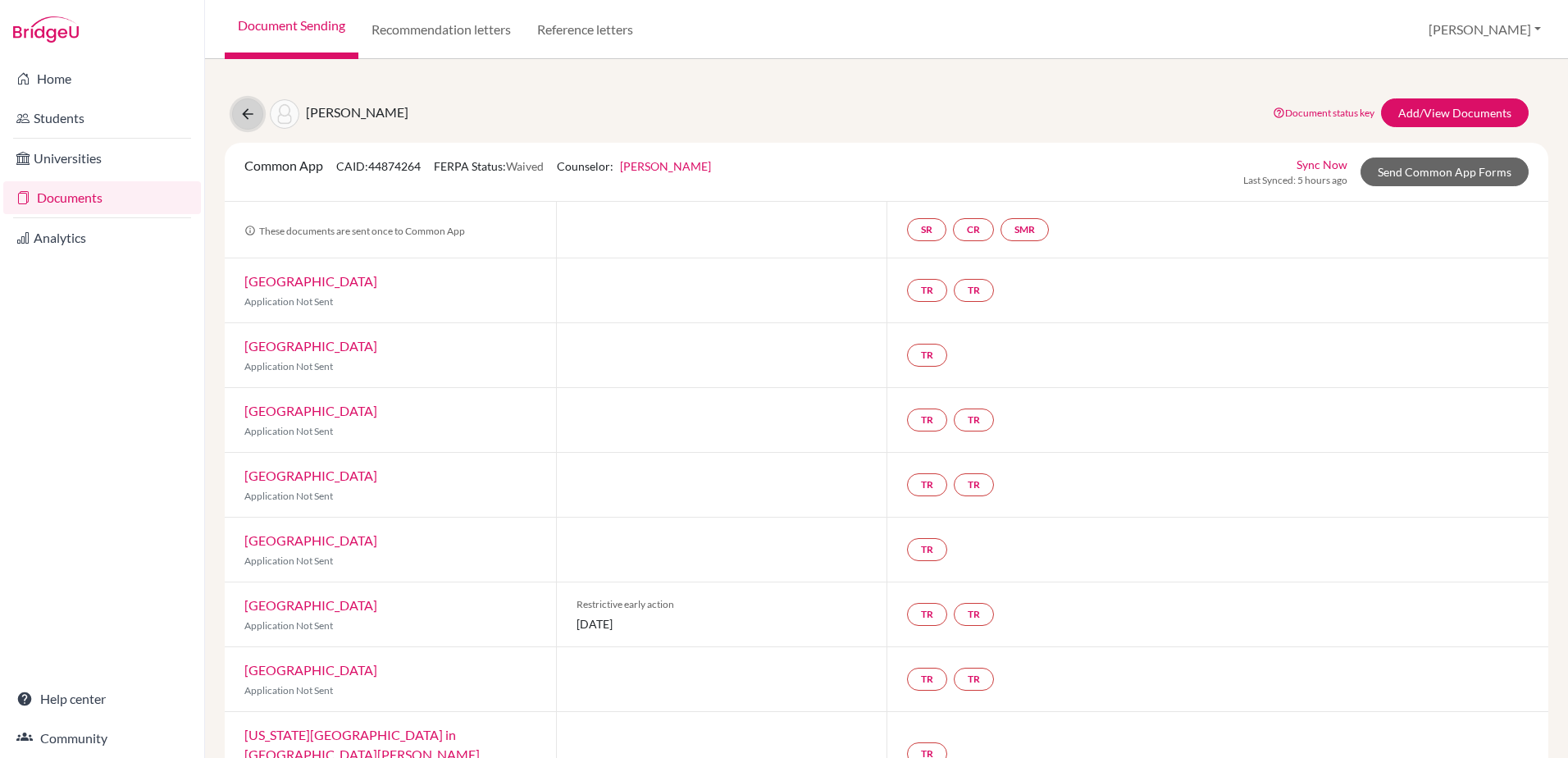
click at [249, 114] on icon at bounding box center [248, 114] width 17 height 17
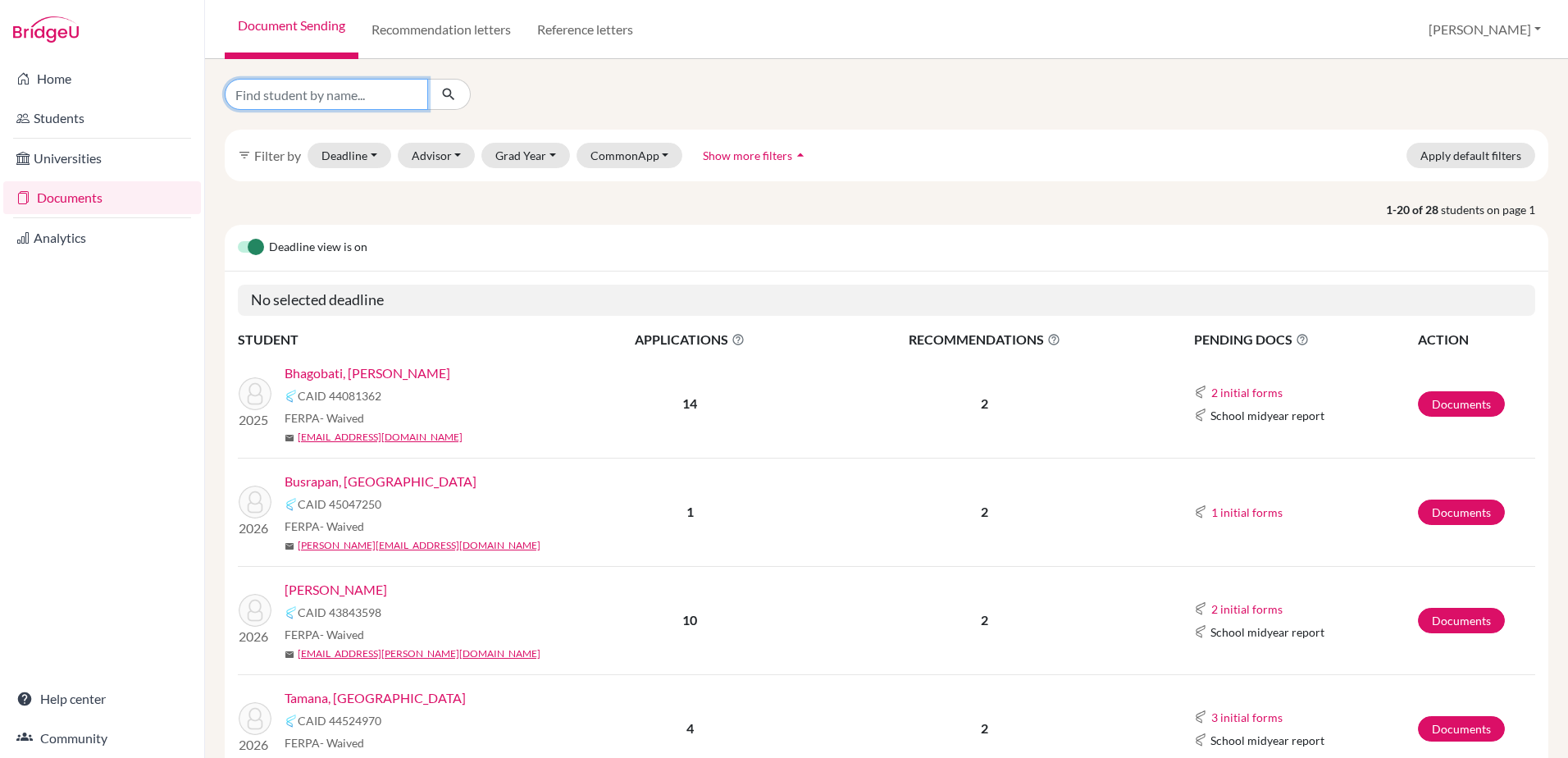
click at [334, 95] on input "Find student by name..." at bounding box center [326, 93] width 204 height 31
type input "fang"
click button "submit" at bounding box center [449, 93] width 43 height 31
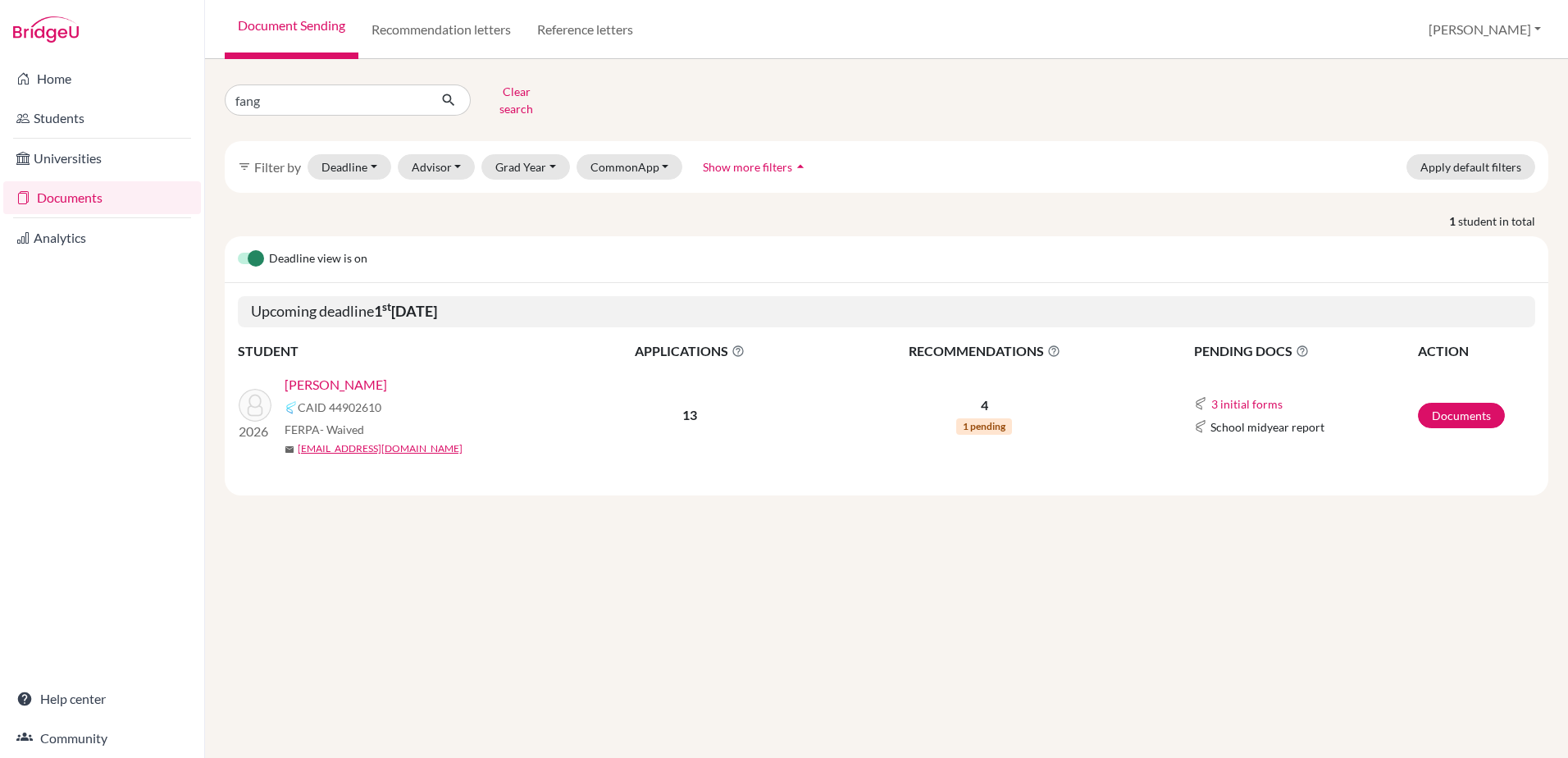
click at [343, 378] on link "[PERSON_NAME]" at bounding box center [335, 385] width 103 height 20
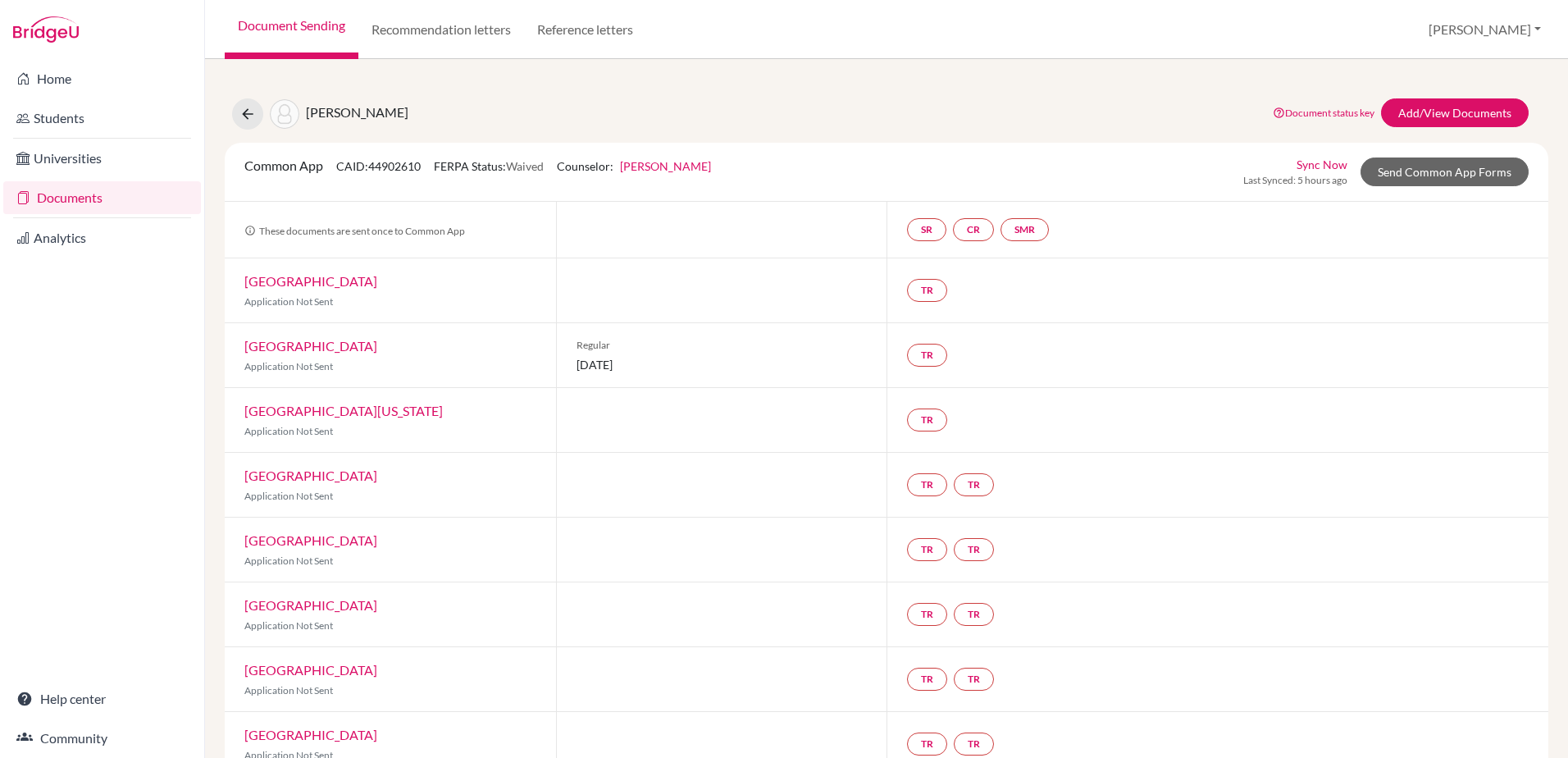
click at [1408, 90] on div "Fang, Daniel Document status key TR Requirement. Document not uploaded yet. TR …" at bounding box center [886, 589] width 1323 height 1021
click at [1410, 104] on link "Add/View Documents" at bounding box center [1455, 113] width 148 height 28
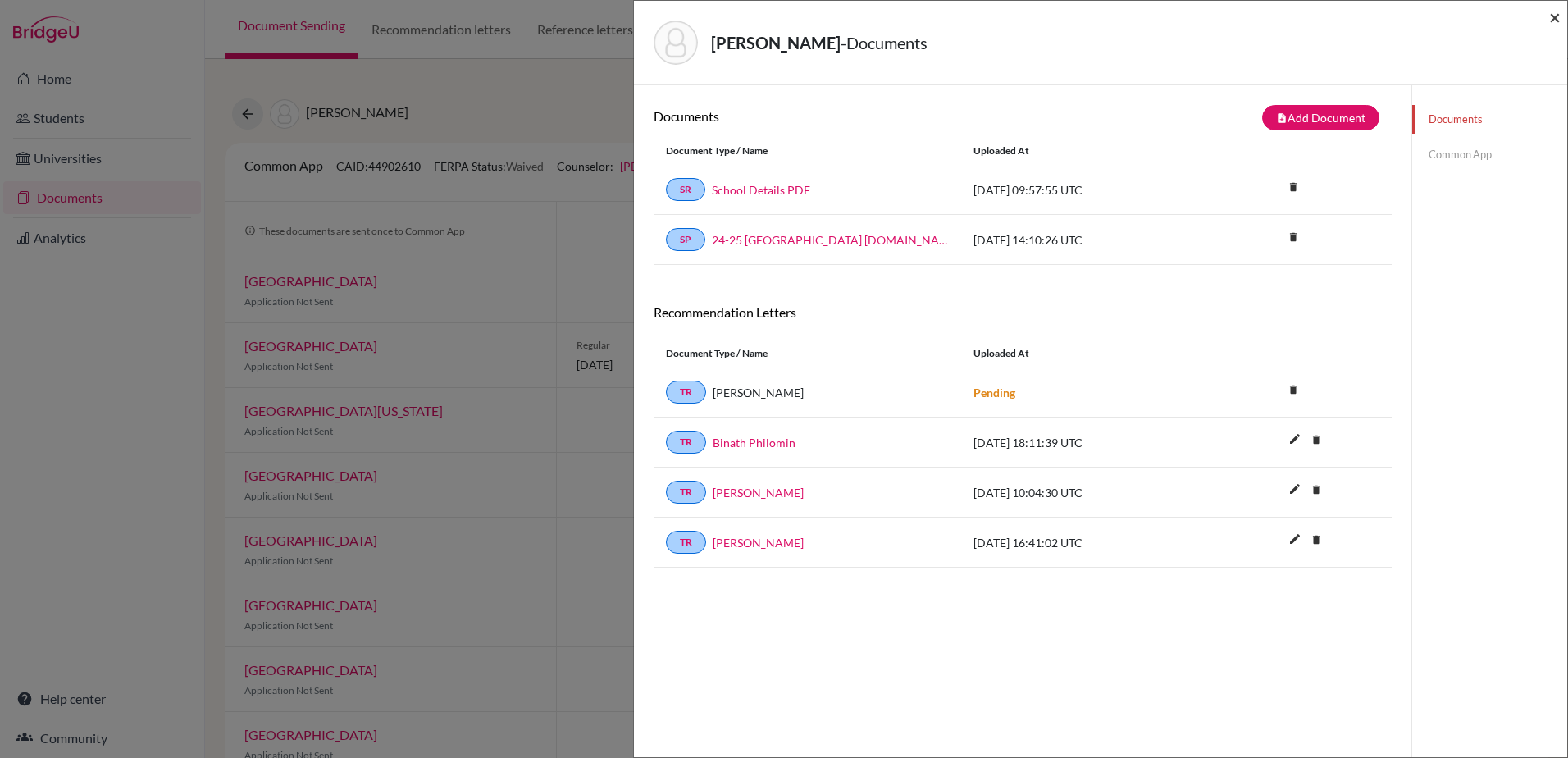
click at [1549, 16] on span "×" at bounding box center [1555, 17] width 12 height 23
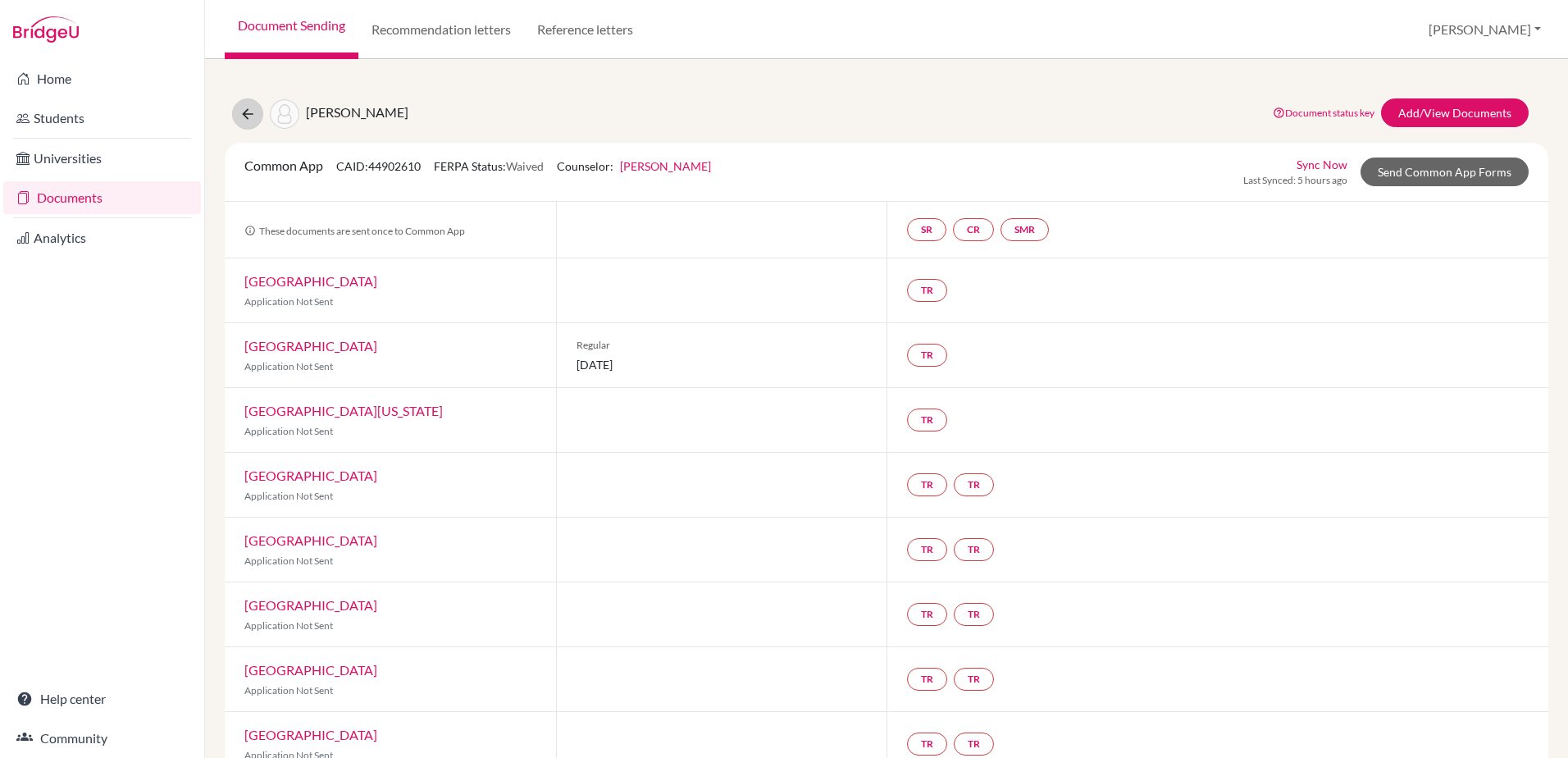
click at [258, 101] on div "Fang, Daniel" at bounding box center [320, 114] width 176 height 31
click at [256, 110] on button at bounding box center [247, 114] width 31 height 31
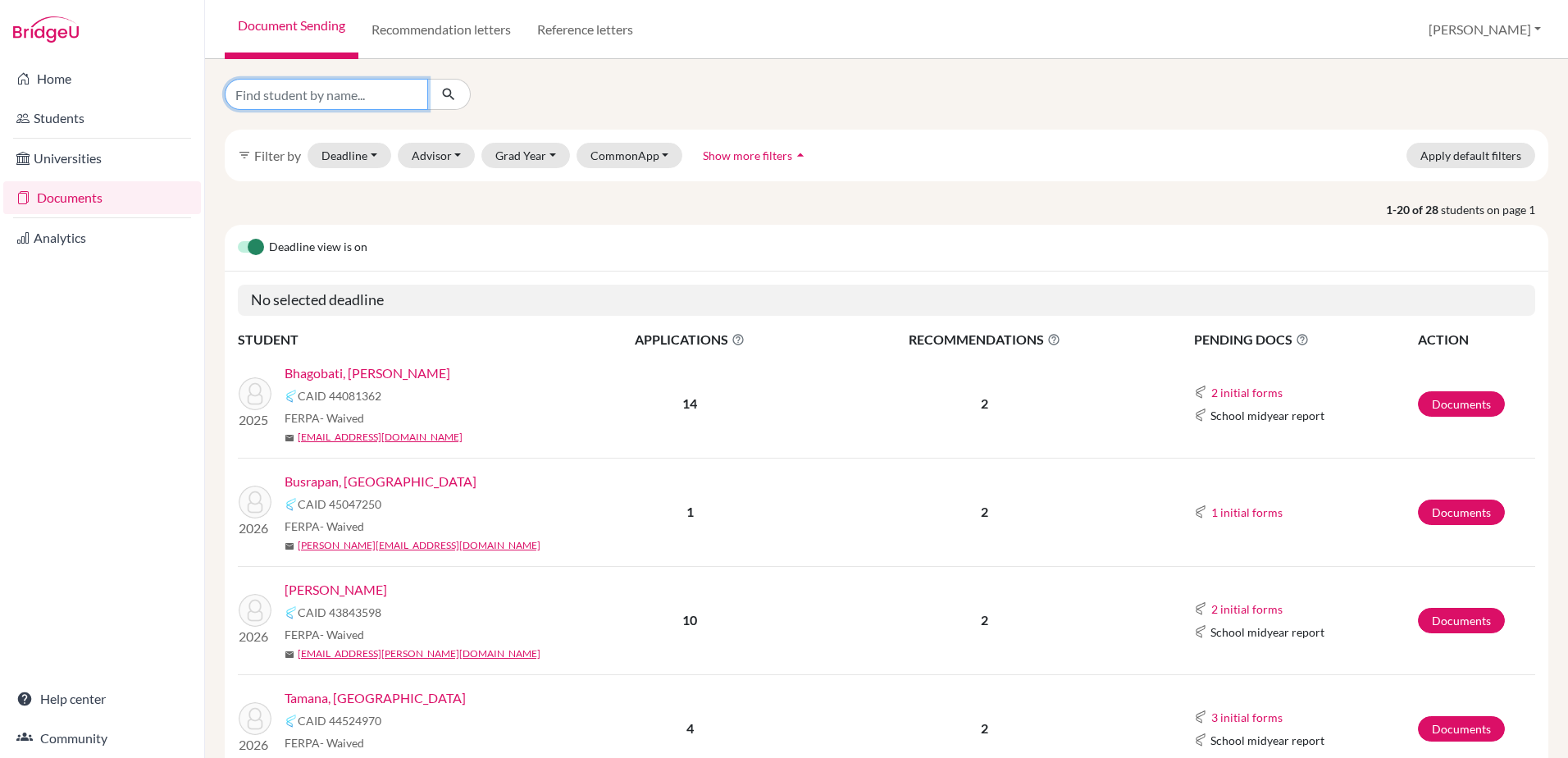
click at [329, 95] on input "Find student by name..." at bounding box center [326, 93] width 204 height 31
type input "sim"
click button "submit" at bounding box center [449, 93] width 43 height 31
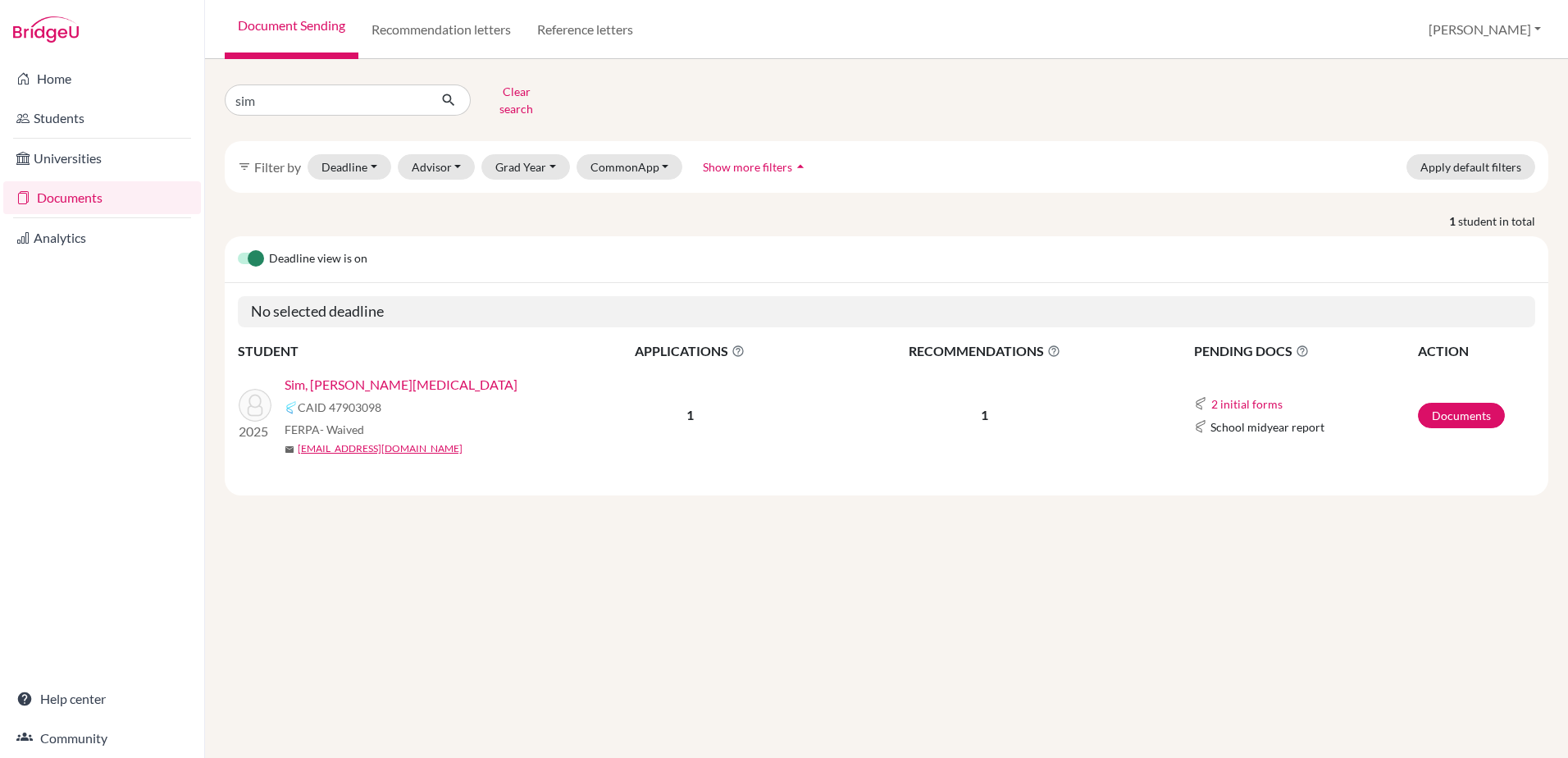
click at [325, 375] on link "Sim, Wei Tao" at bounding box center [401, 385] width 233 height 20
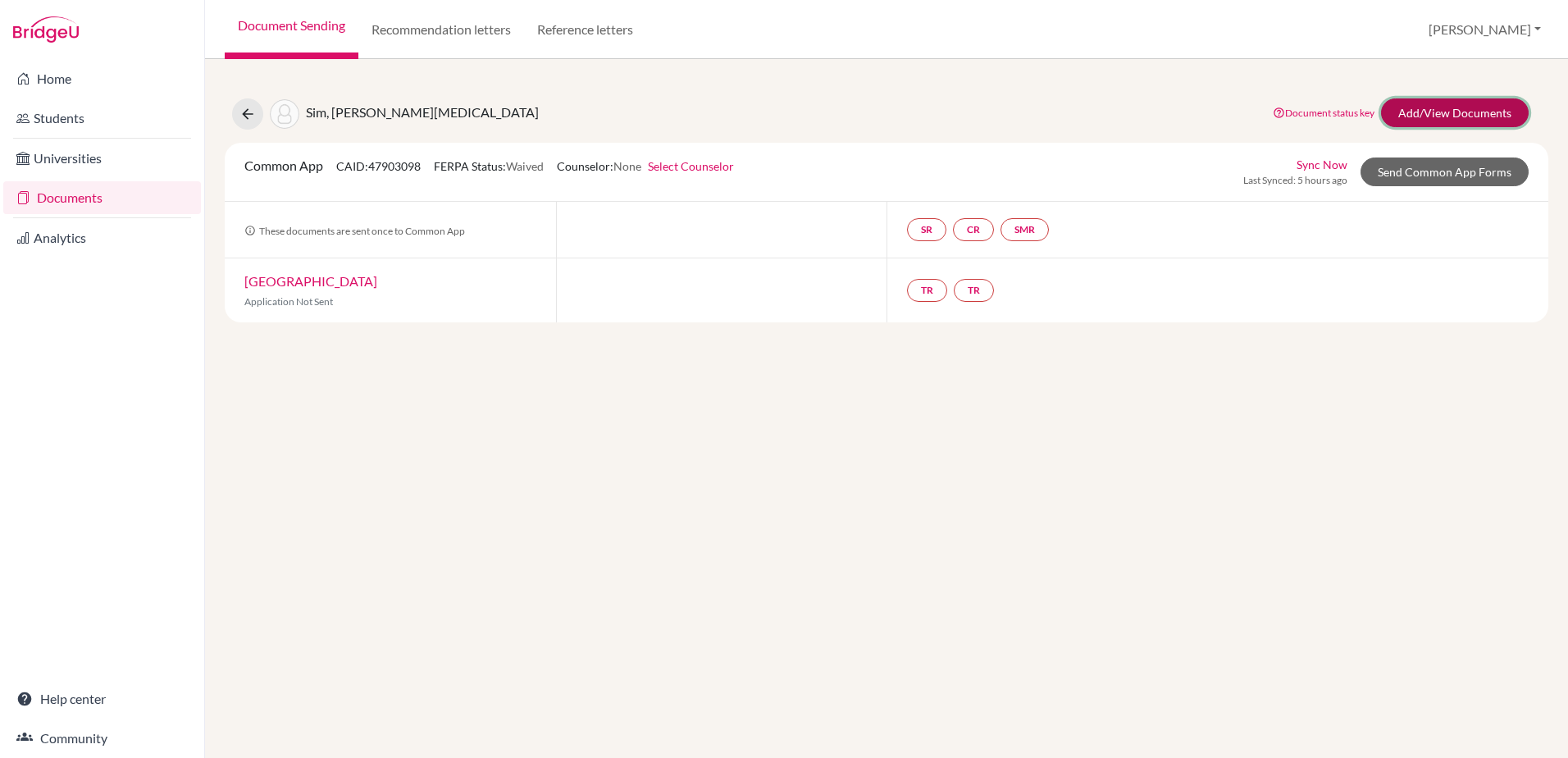
click at [1457, 106] on link "Add/View Documents" at bounding box center [1455, 113] width 148 height 28
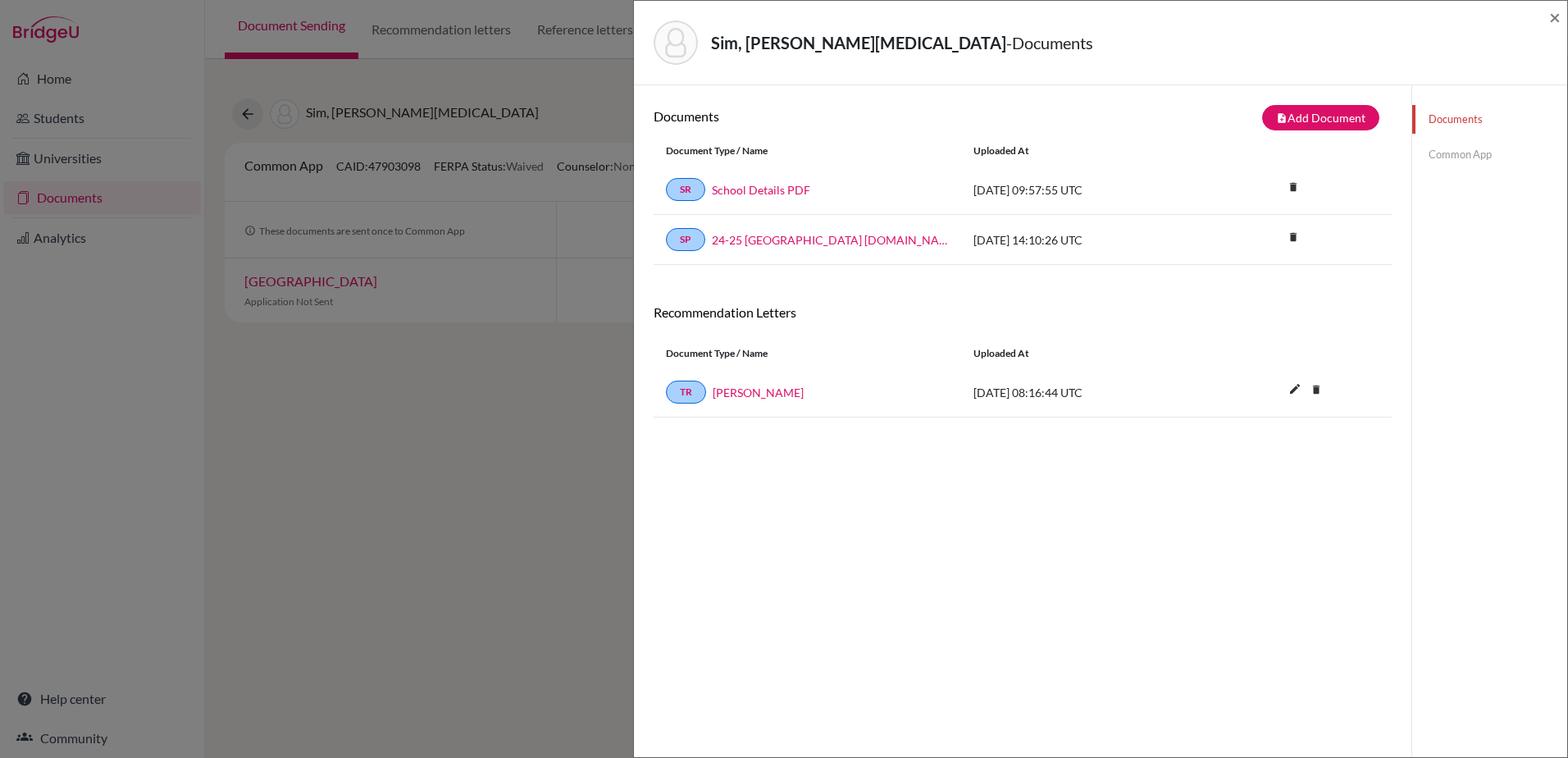
click at [249, 107] on div "Sim, Wei Tao - Documents × Documents note_add Add Document Document type Change…" at bounding box center [784, 379] width 1568 height 758
click at [1552, 17] on span "×" at bounding box center [1555, 17] width 12 height 23
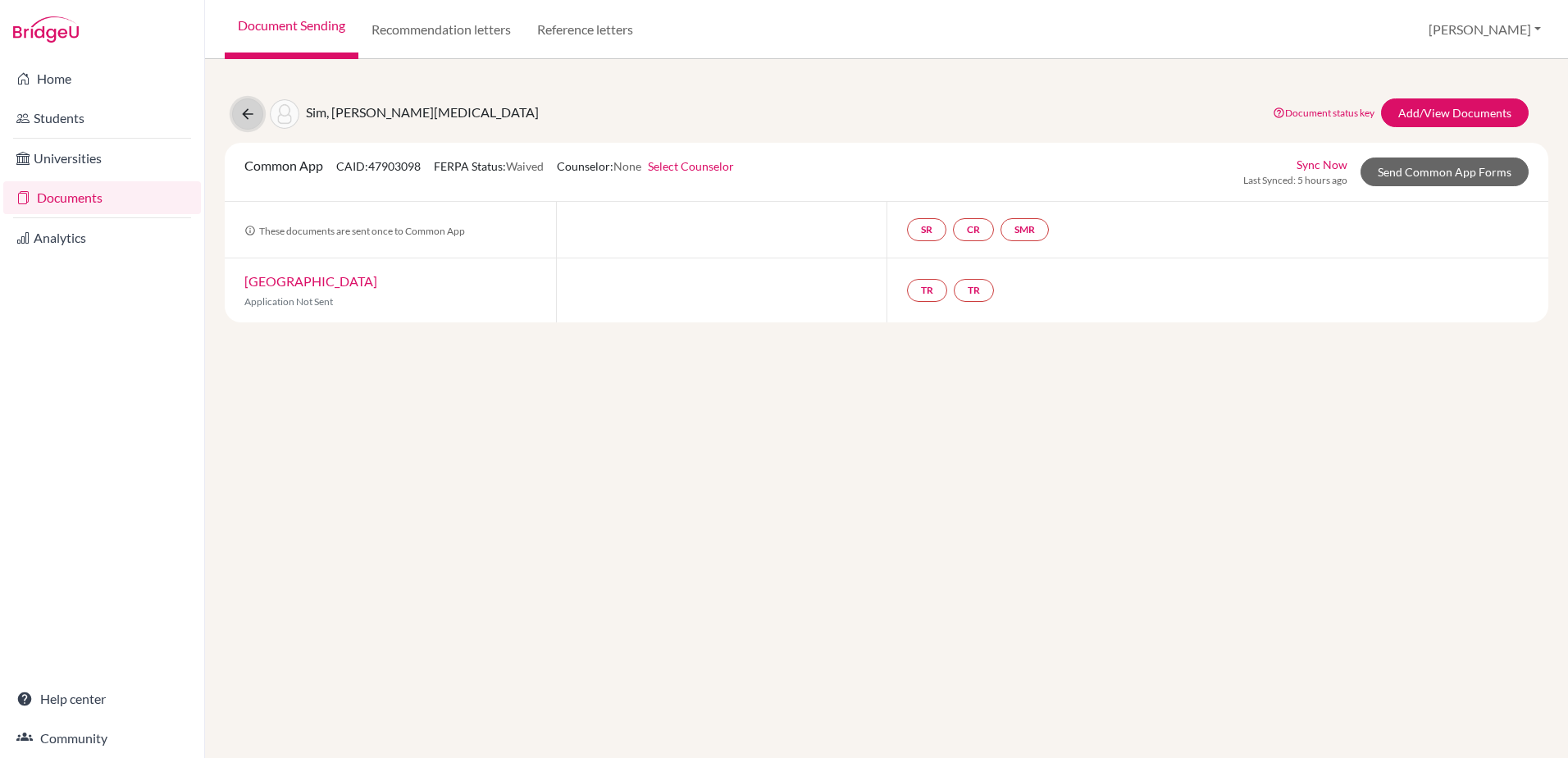
click at [251, 114] on icon at bounding box center [248, 114] width 17 height 17
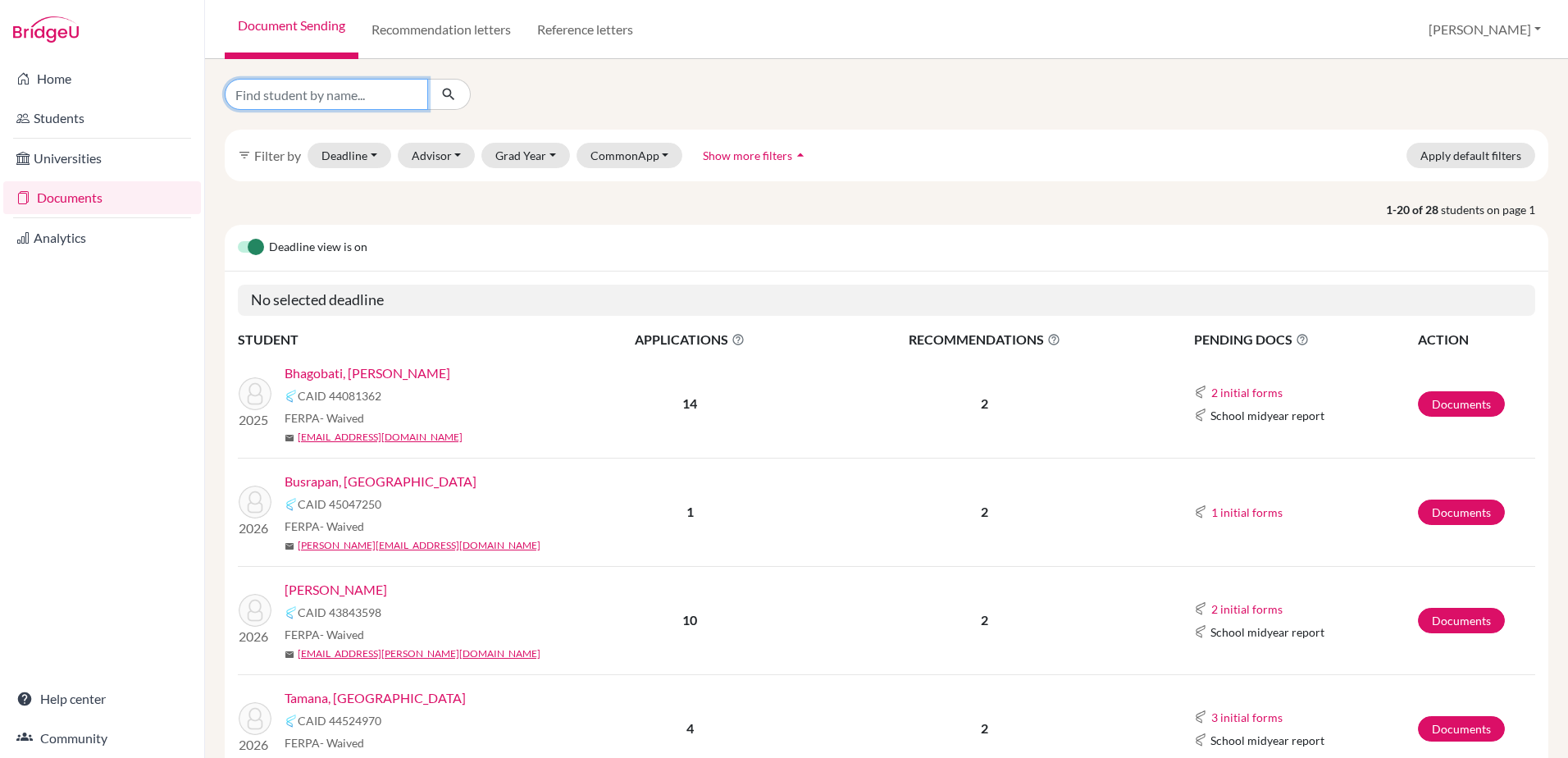
click at [283, 102] on input "Find student by name..." at bounding box center [326, 93] width 204 height 31
type input "[PERSON_NAME]"
click button "submit" at bounding box center [449, 93] width 43 height 31
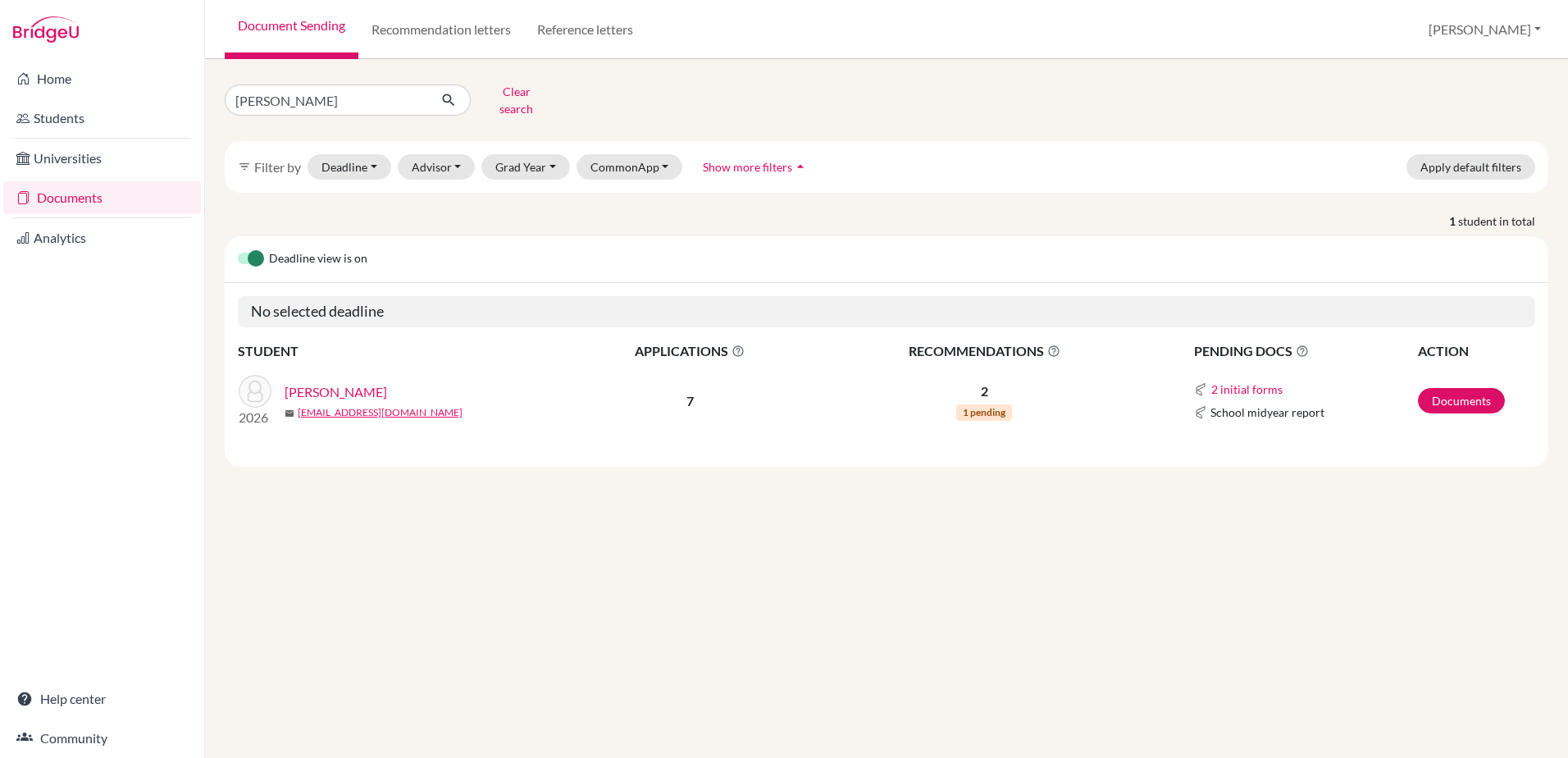
click at [338, 382] on link "[PERSON_NAME]" at bounding box center [335, 392] width 103 height 20
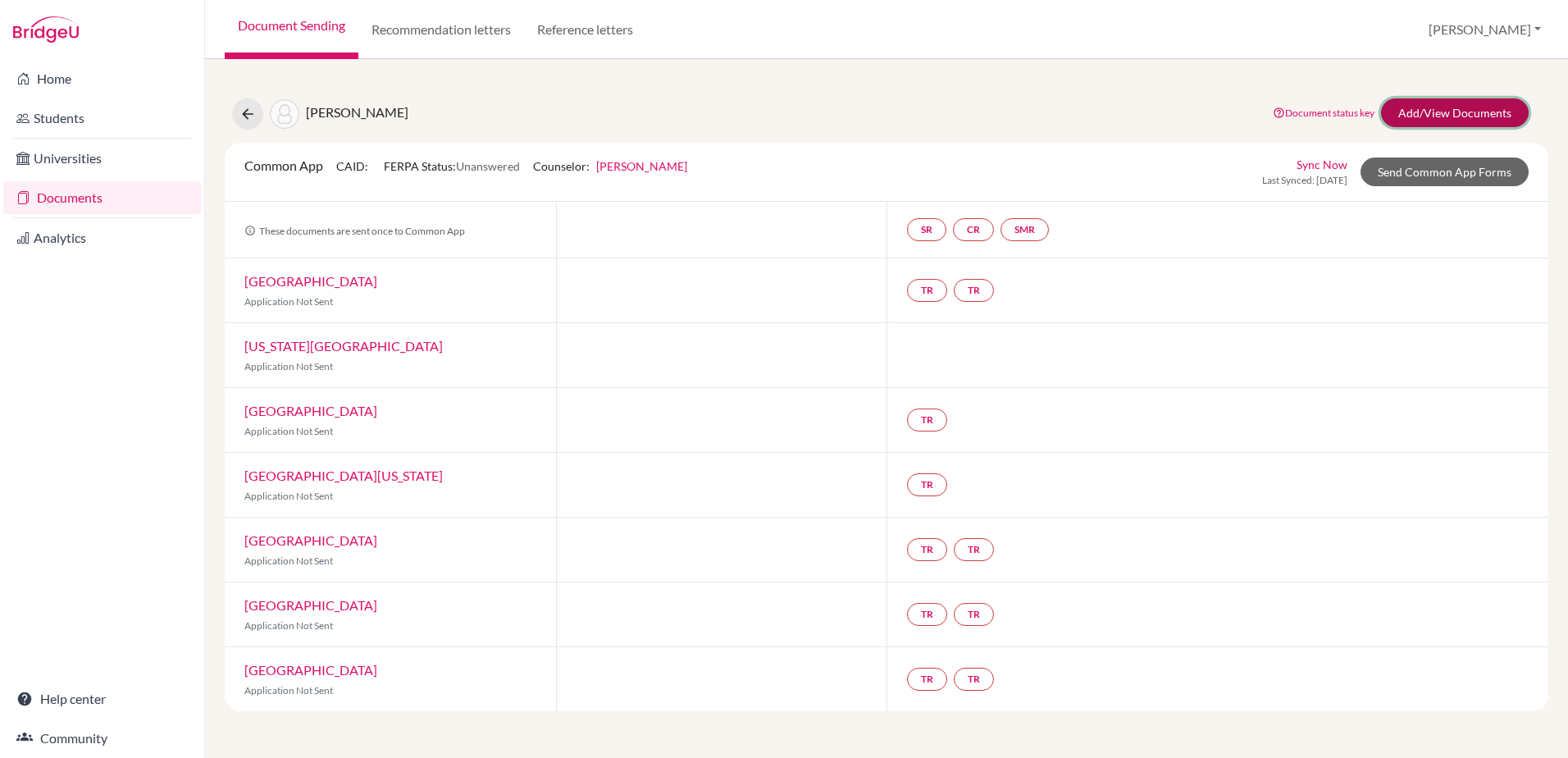
click at [1432, 118] on link "Add/View Documents" at bounding box center [1455, 113] width 148 height 28
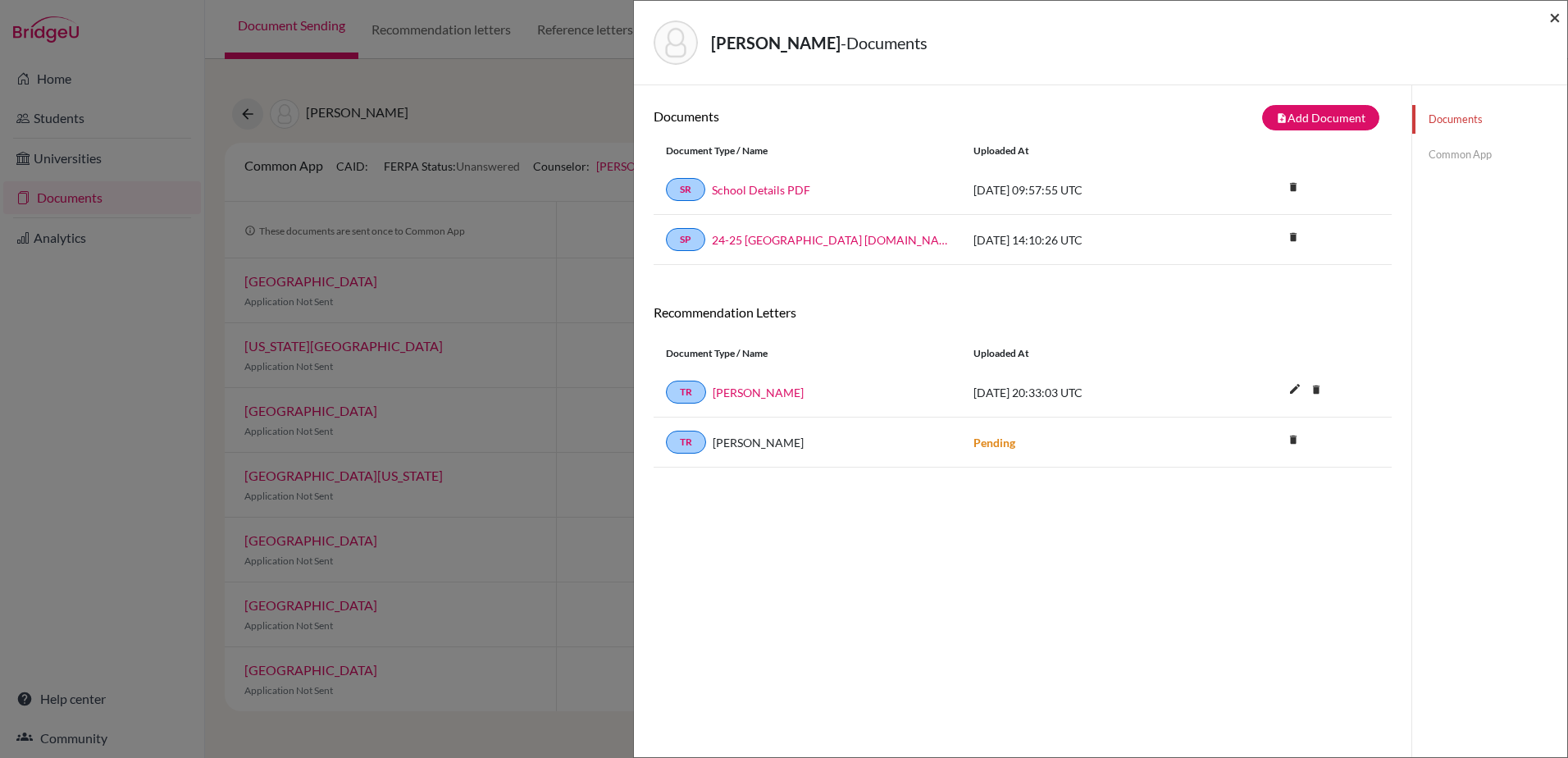
click at [1549, 17] on span "×" at bounding box center [1555, 17] width 12 height 23
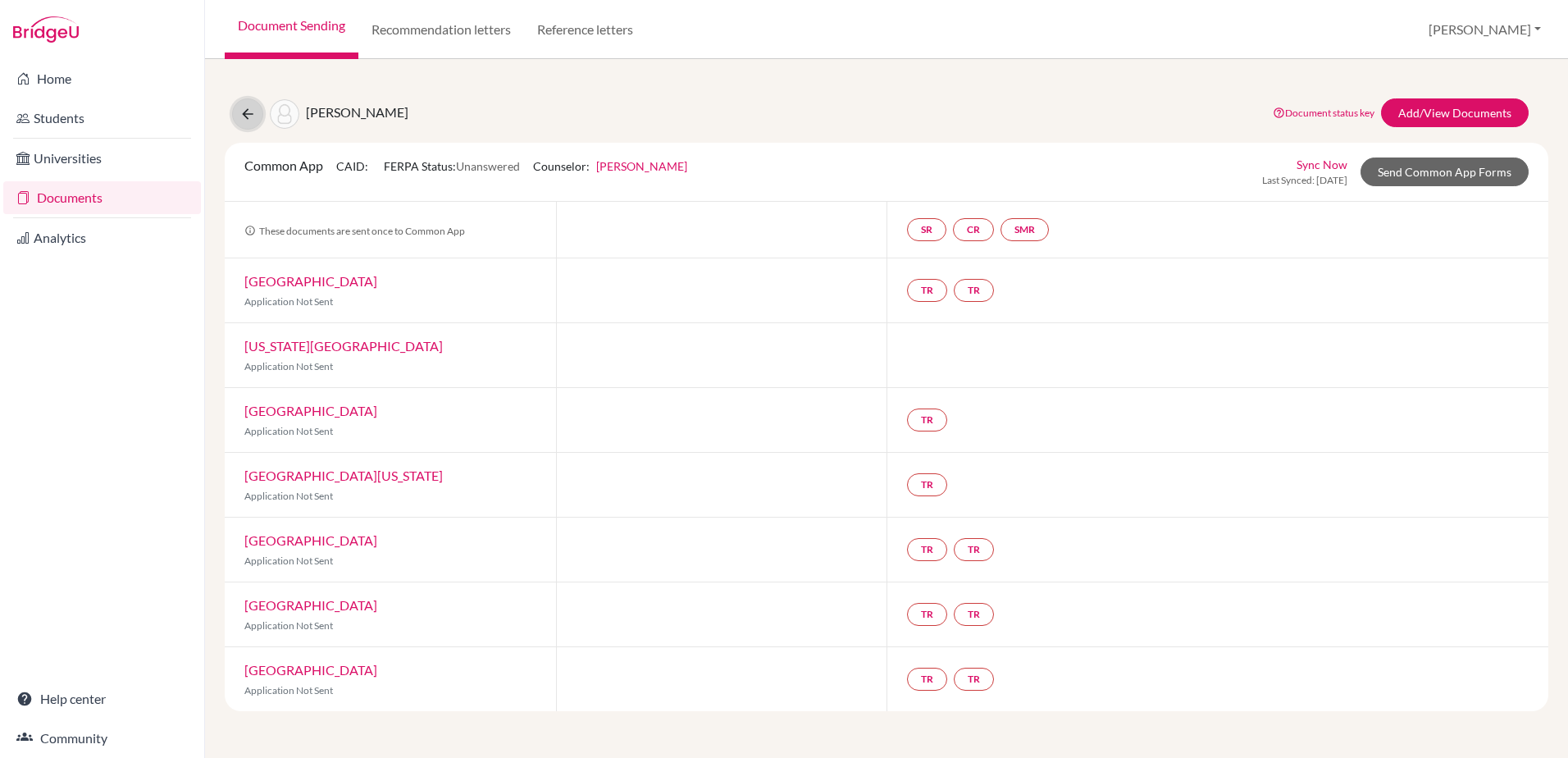
click at [250, 118] on icon at bounding box center [248, 114] width 17 height 17
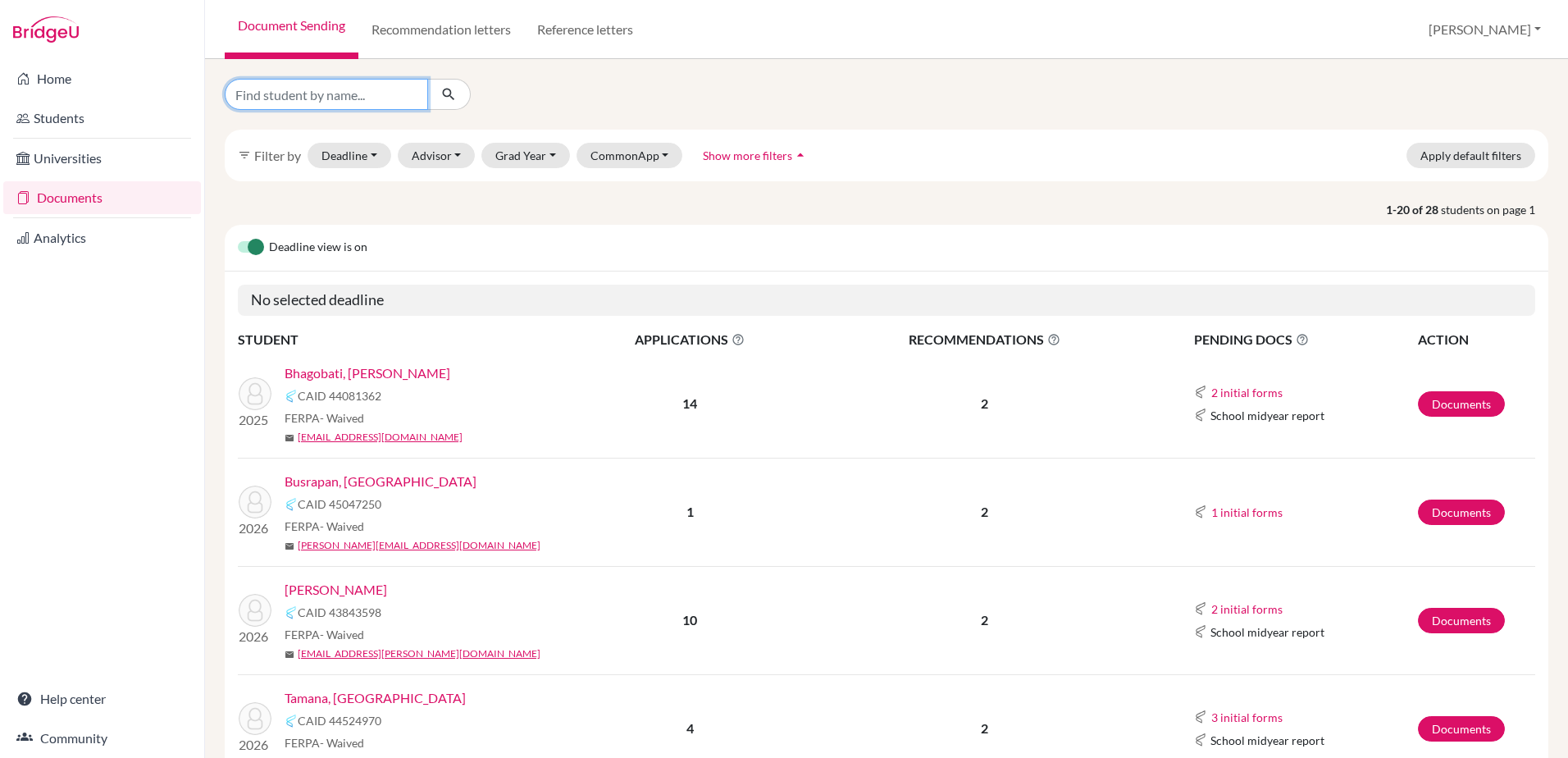
click at [356, 97] on input "Find student by name..." at bounding box center [326, 93] width 204 height 31
type input "yadla"
click button "submit" at bounding box center [449, 93] width 43 height 31
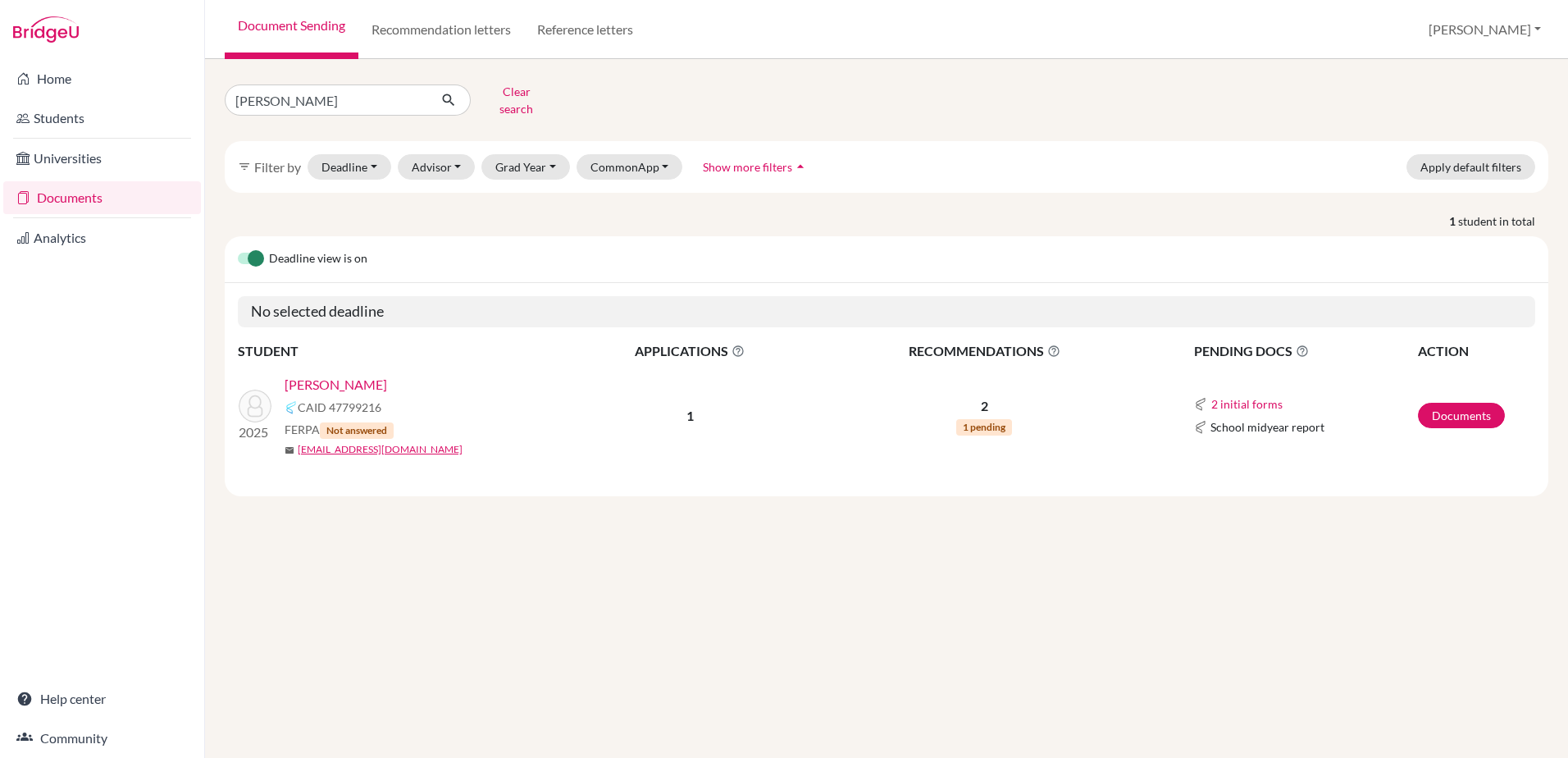
click at [315, 375] on link "Yadla, Ram" at bounding box center [335, 385] width 103 height 20
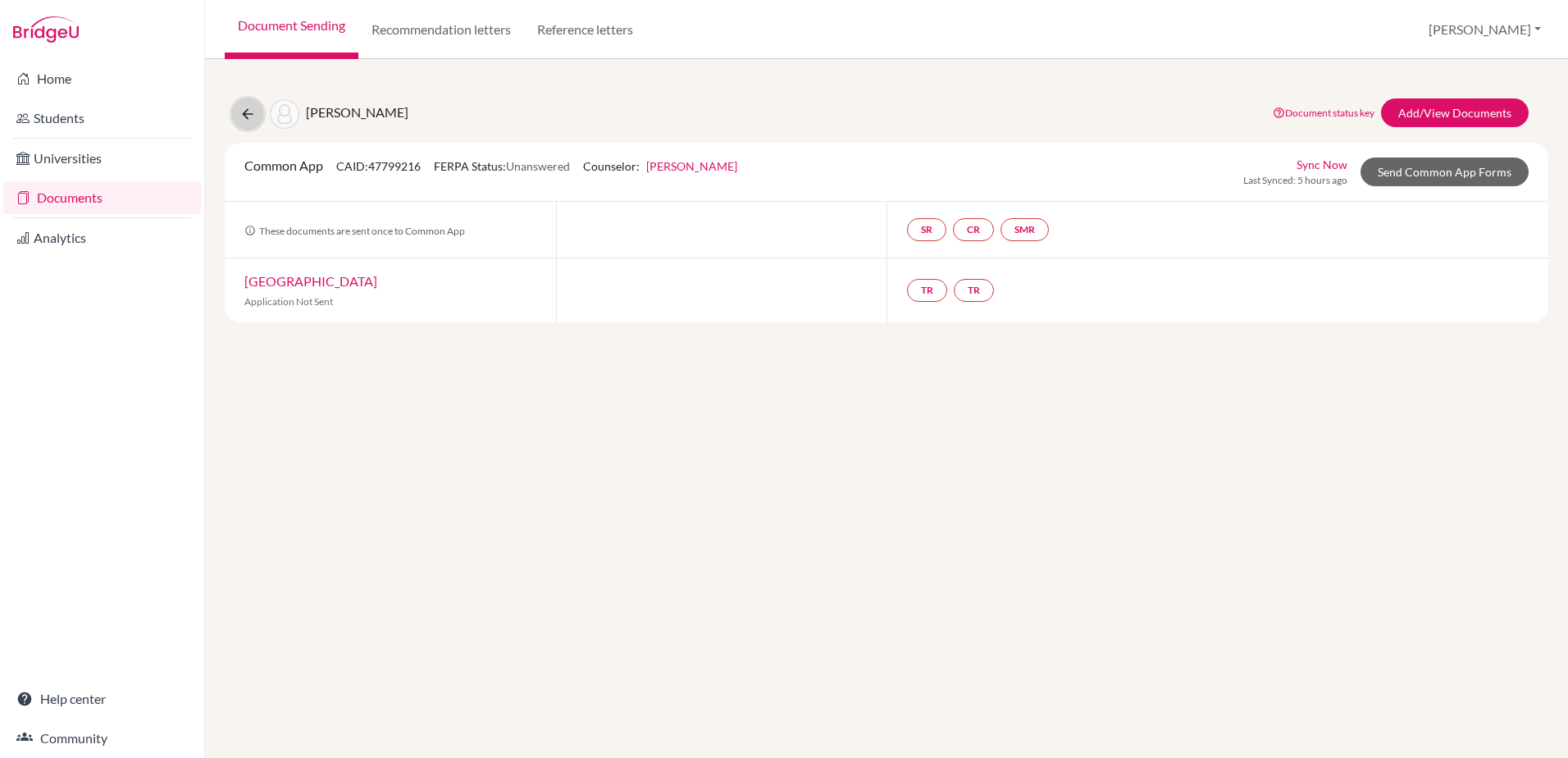
click at [254, 114] on icon at bounding box center [248, 114] width 17 height 17
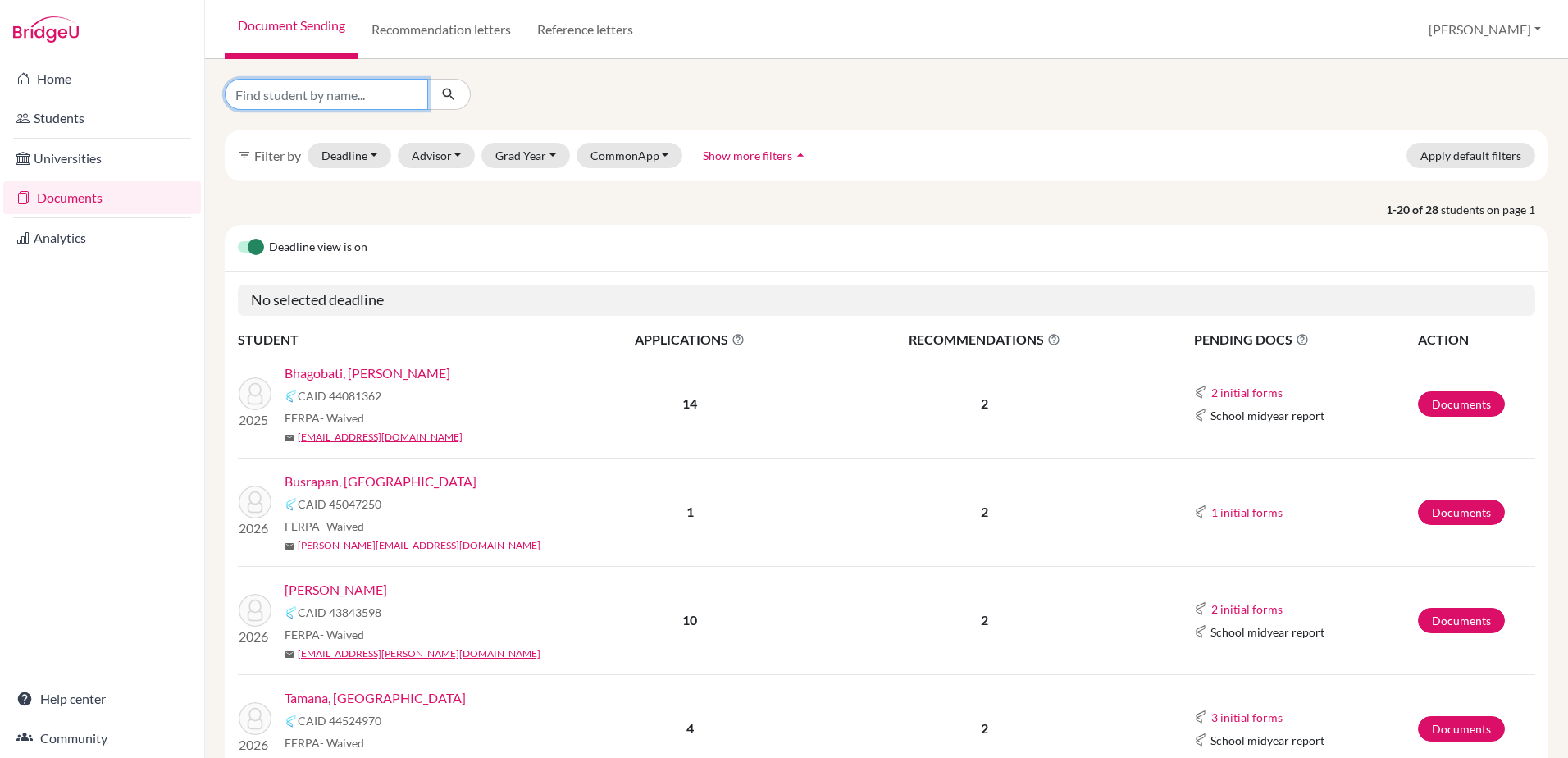
click at [346, 105] on input "Find student by name..." at bounding box center [326, 93] width 204 height 31
type input "[PERSON_NAME]"
click button "submit" at bounding box center [449, 93] width 43 height 31
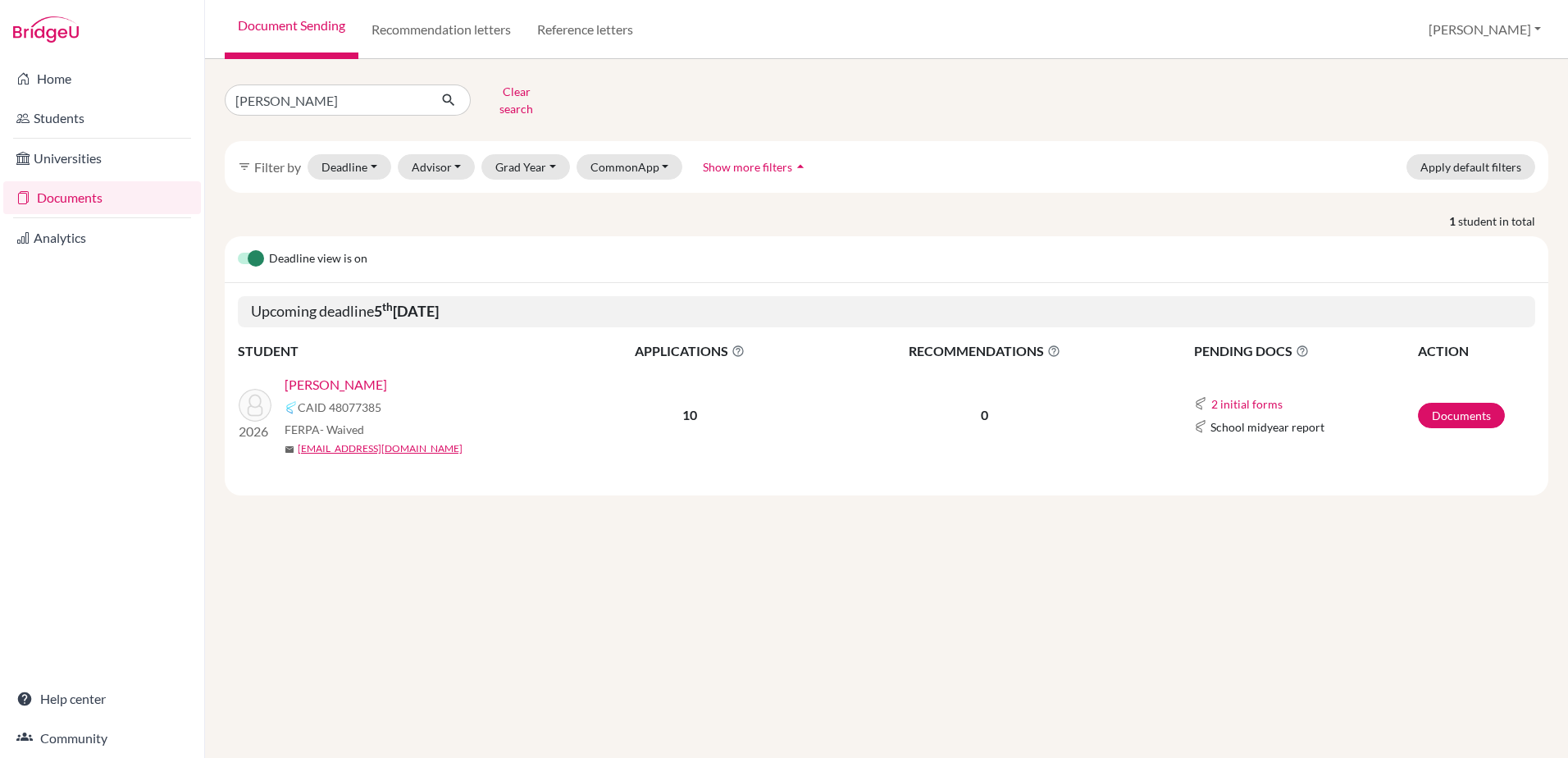
click at [376, 375] on link "[PERSON_NAME]" at bounding box center [335, 385] width 103 height 20
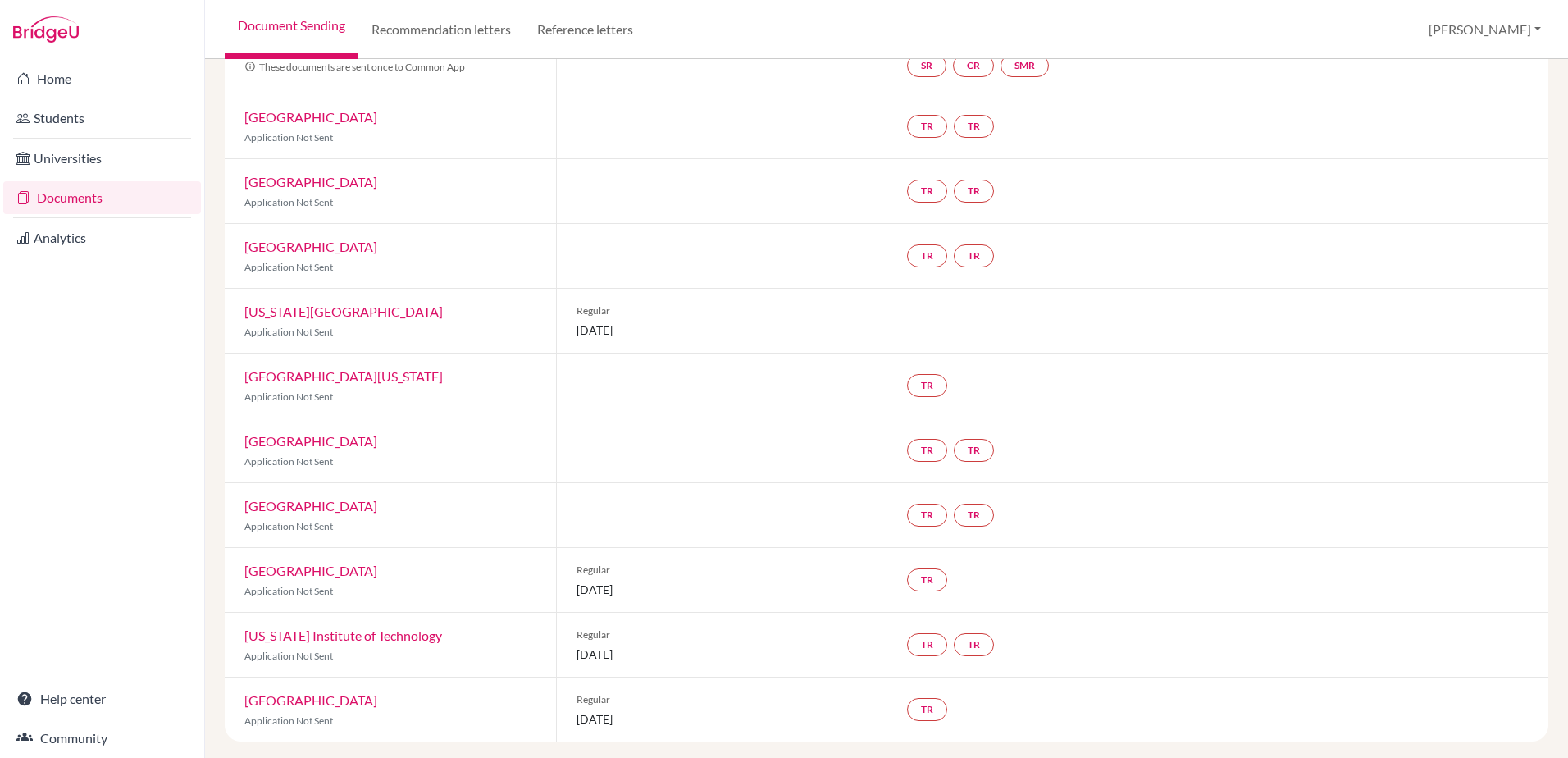
scroll to position [167, 0]
click at [48, 38] on img at bounding box center [46, 29] width 66 height 26
click at [52, 86] on link "Home" at bounding box center [102, 78] width 198 height 33
